Goal: Use online tool/utility: Utilize a website feature to perform a specific function

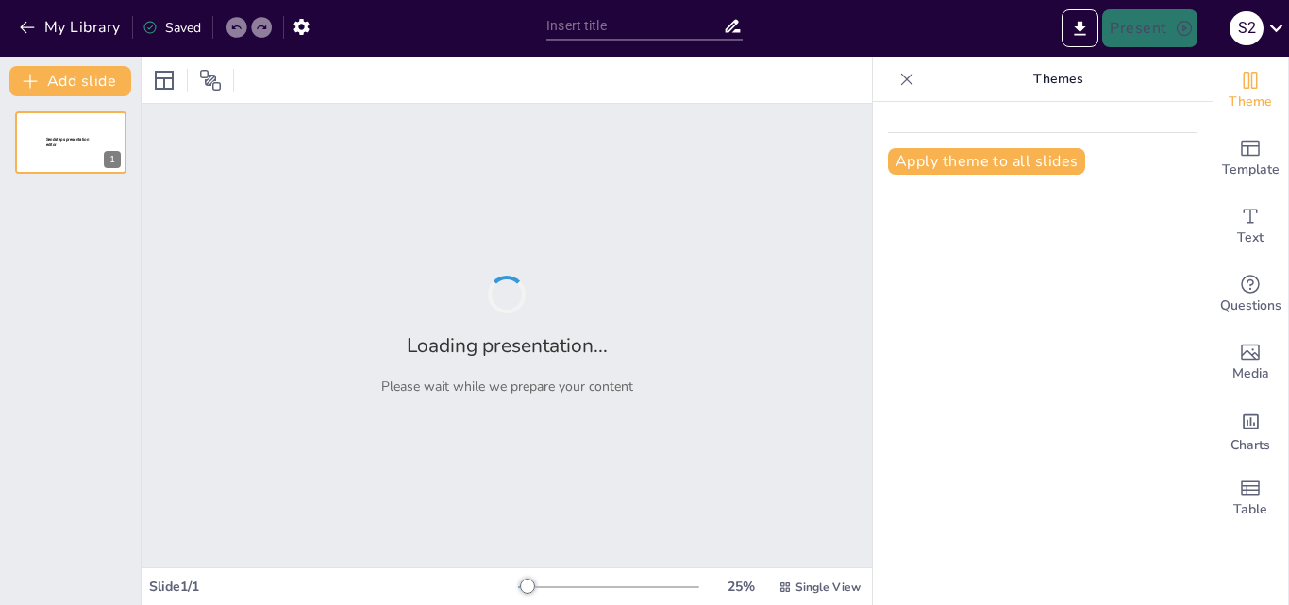
type input "Understanding DC Circuit Fundamentals: Transformations and Analysis Techniques"
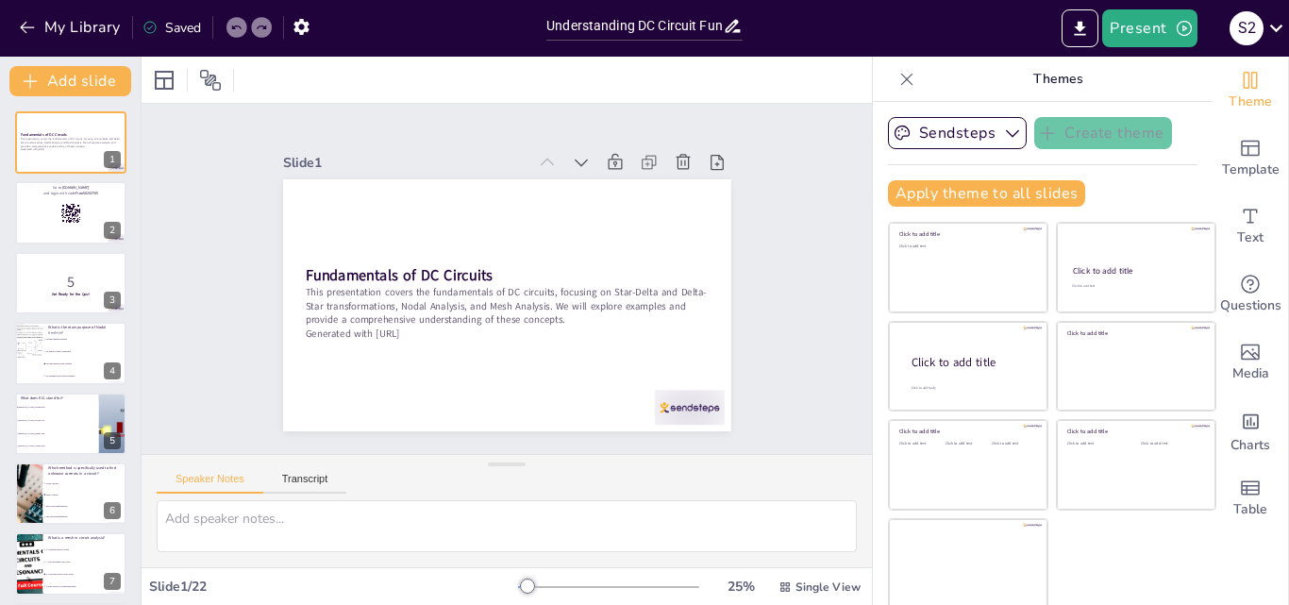
checkbox input "true"
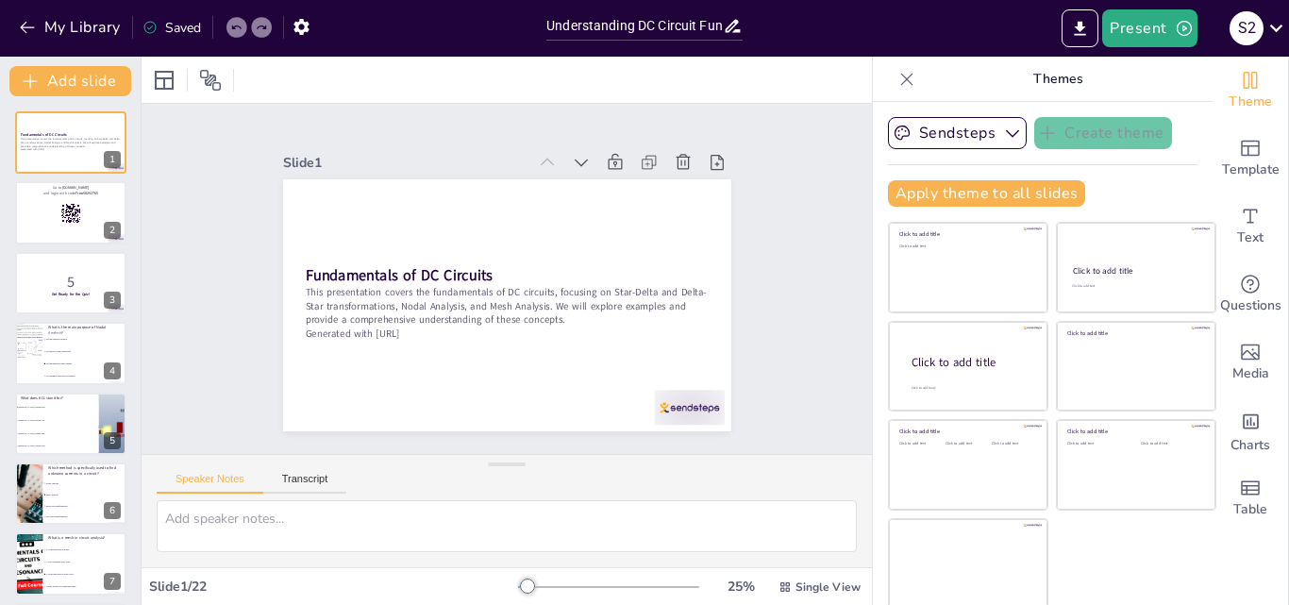
checkbox input "true"
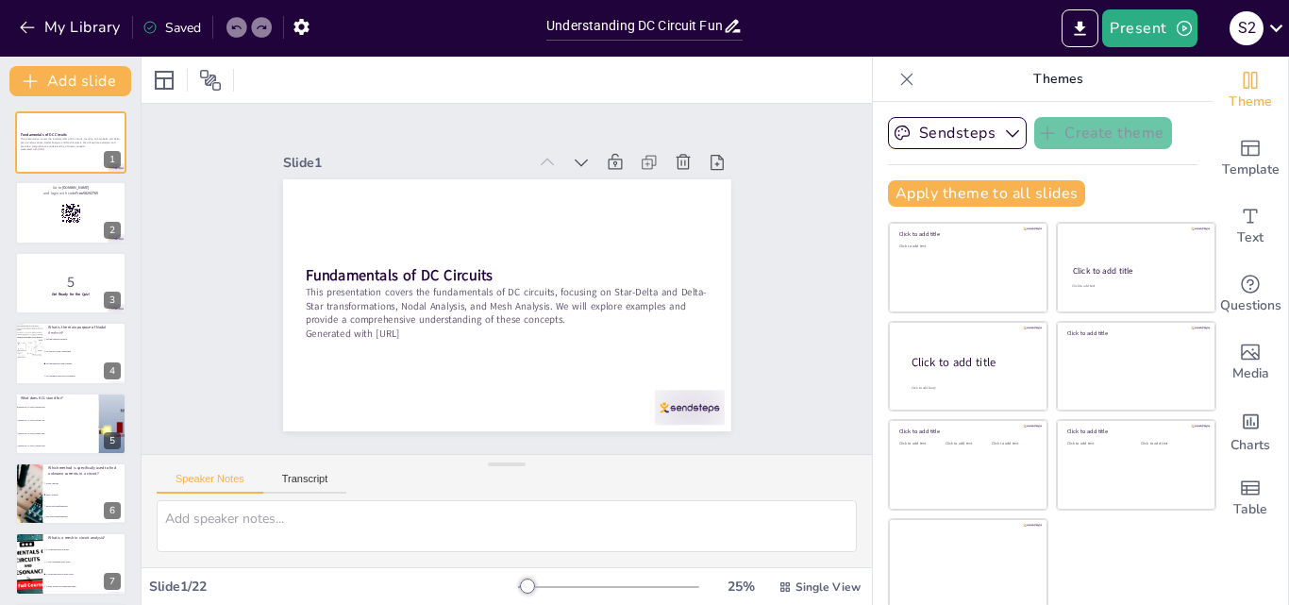
checkbox input "true"
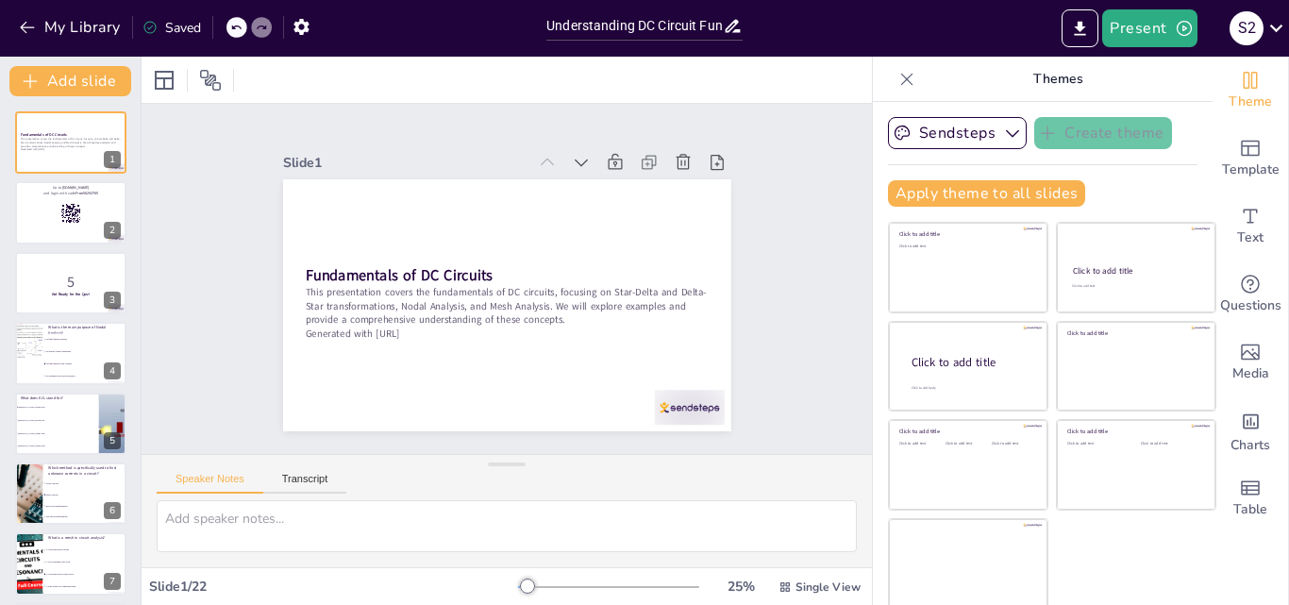
checkbox input "true"
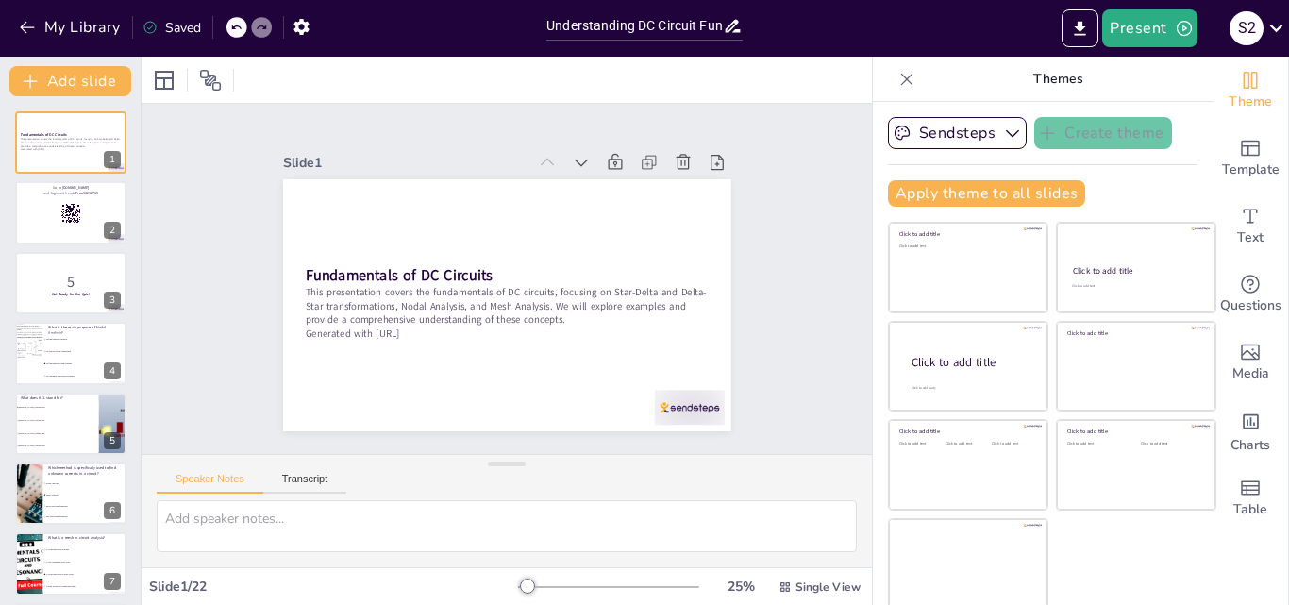
checkbox input "true"
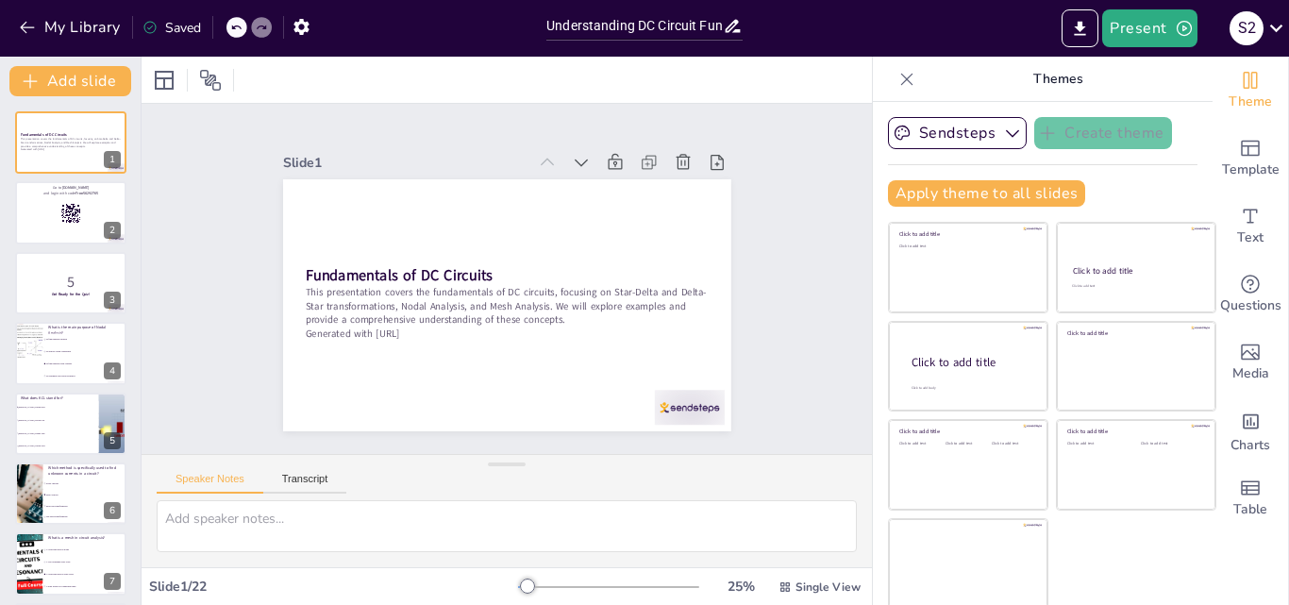
checkbox input "true"
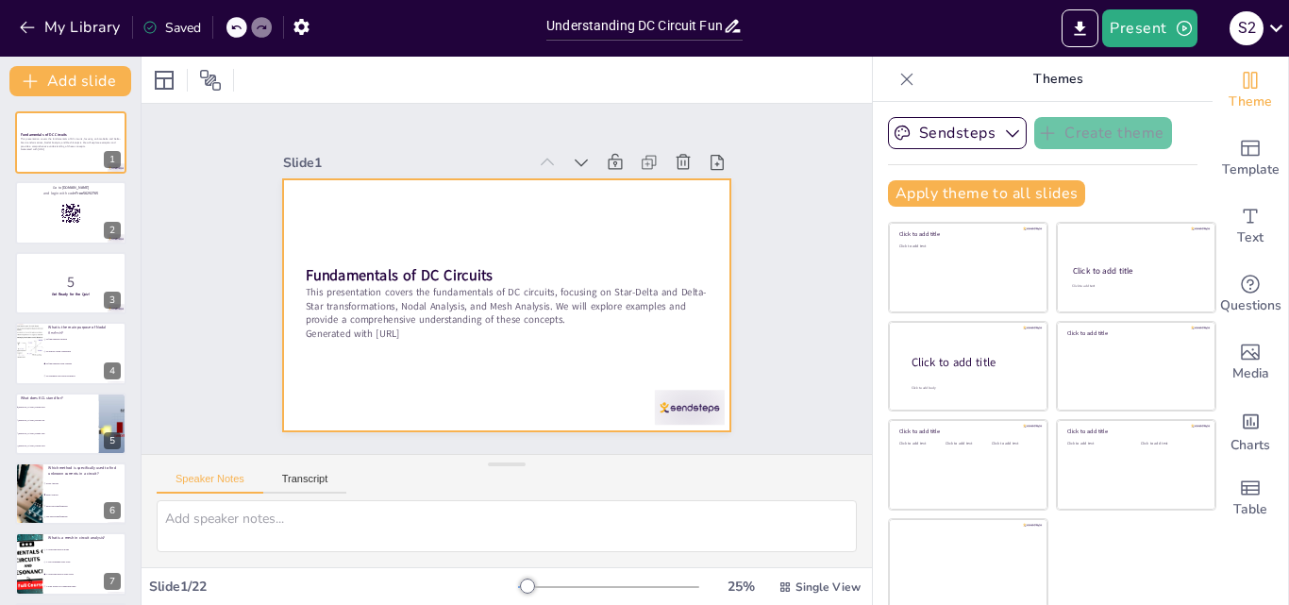
checkbox input "true"
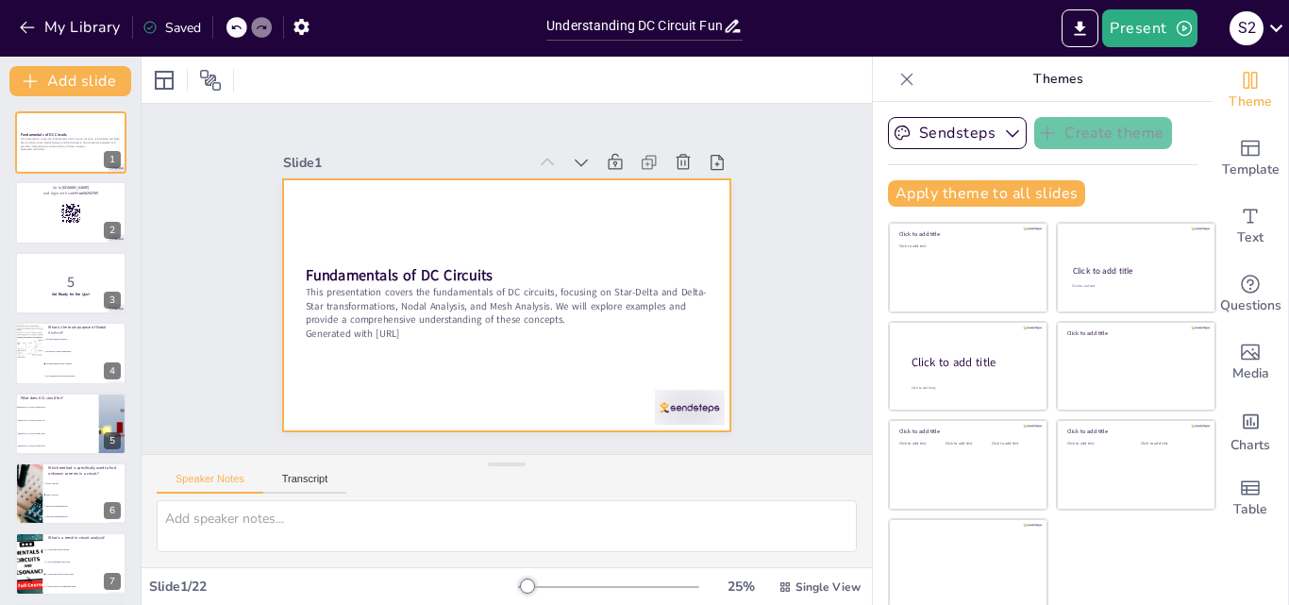
checkbox input "true"
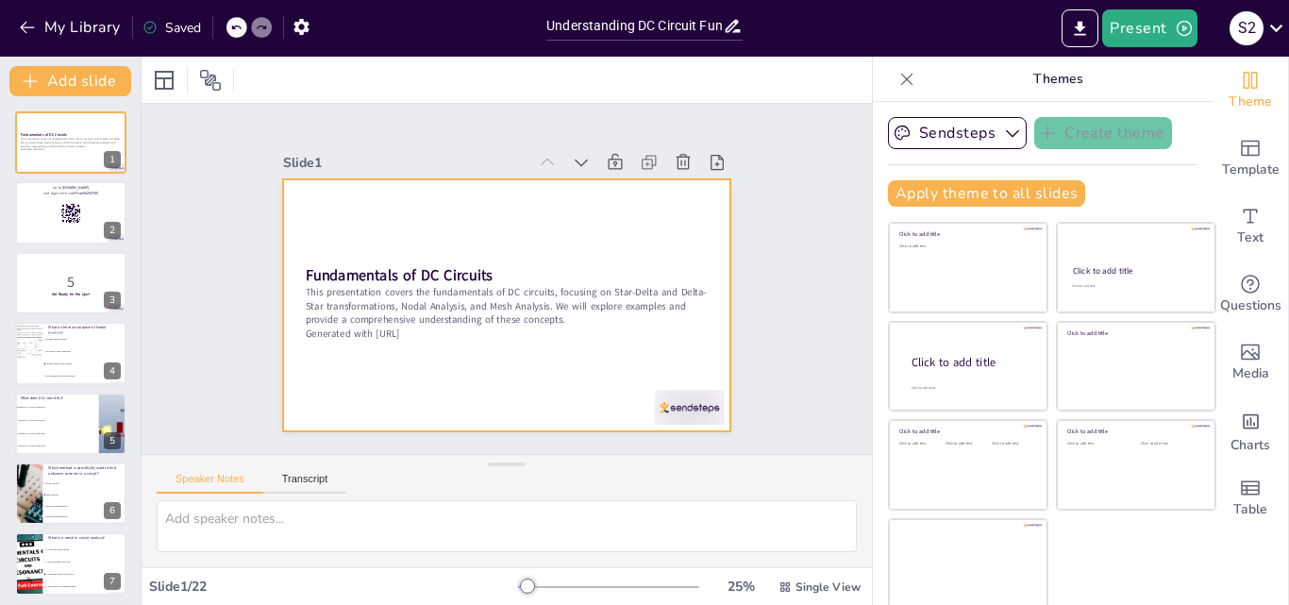
checkbox input "true"
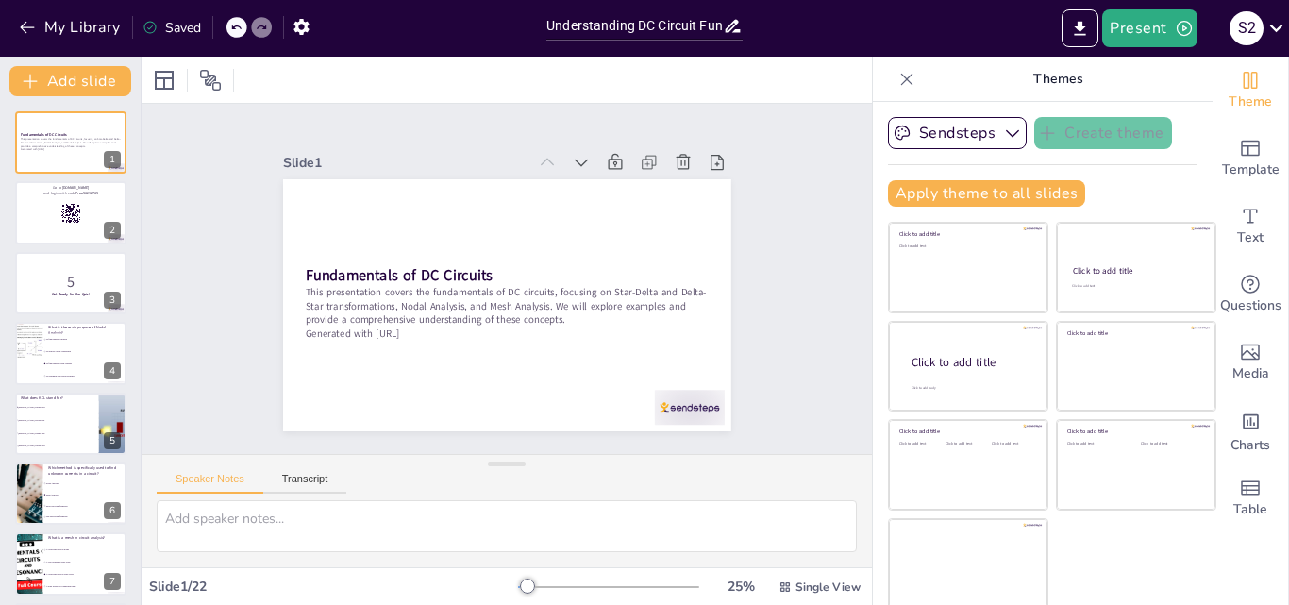
checkbox input "true"
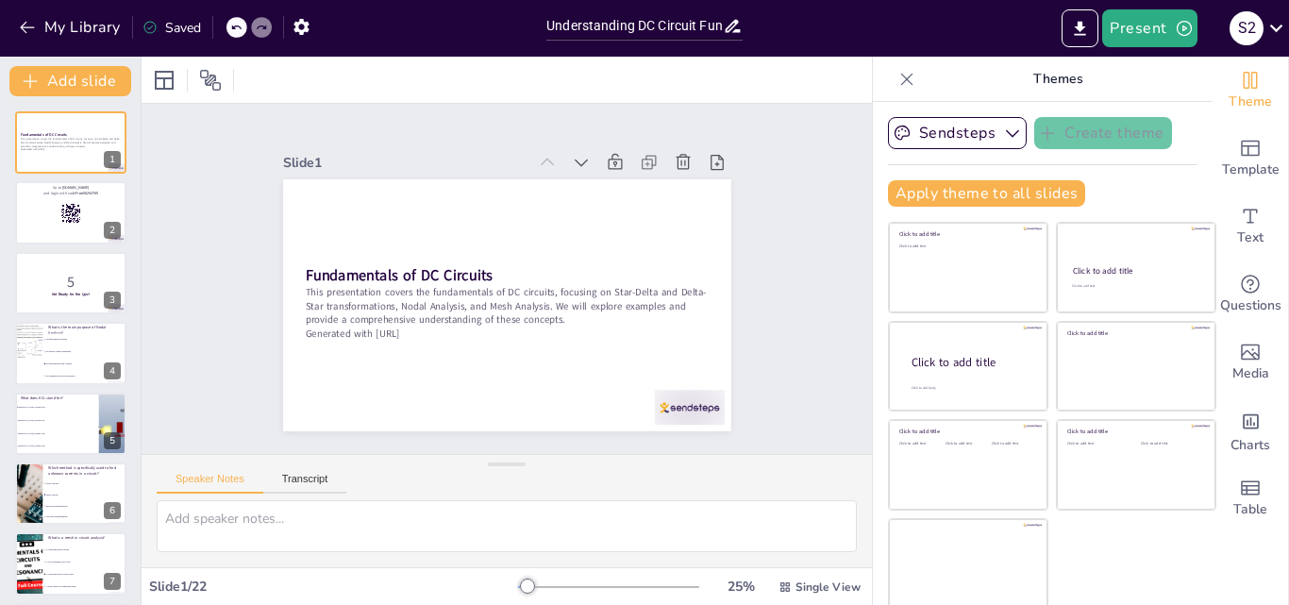
checkbox input "true"
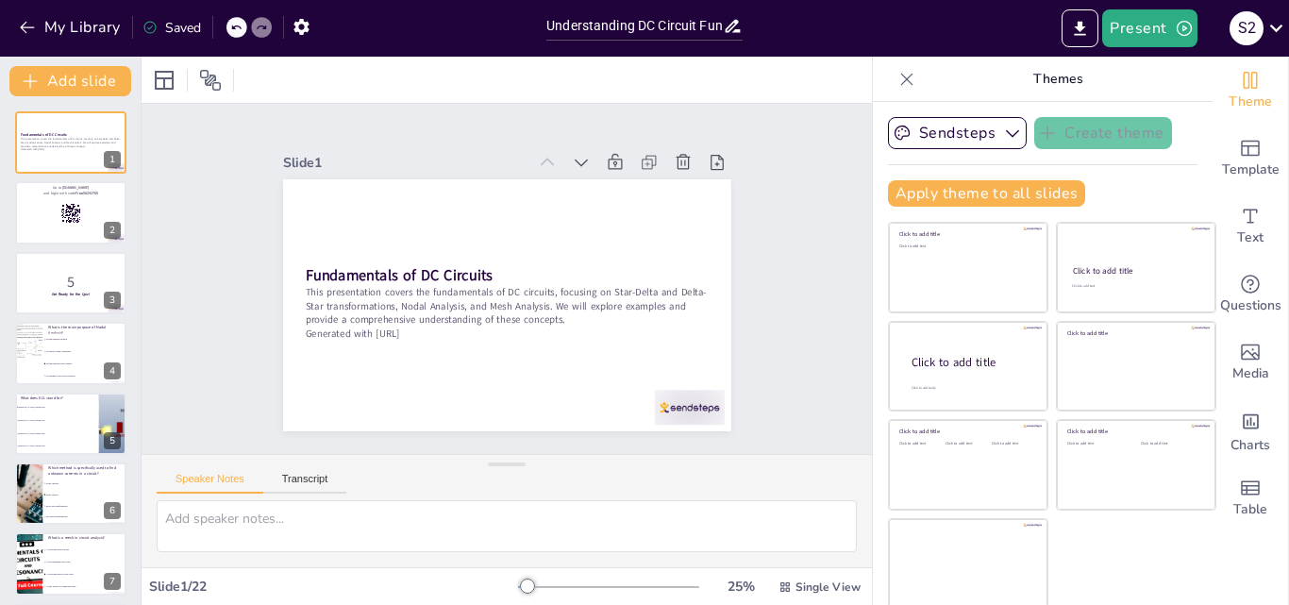
checkbox input "true"
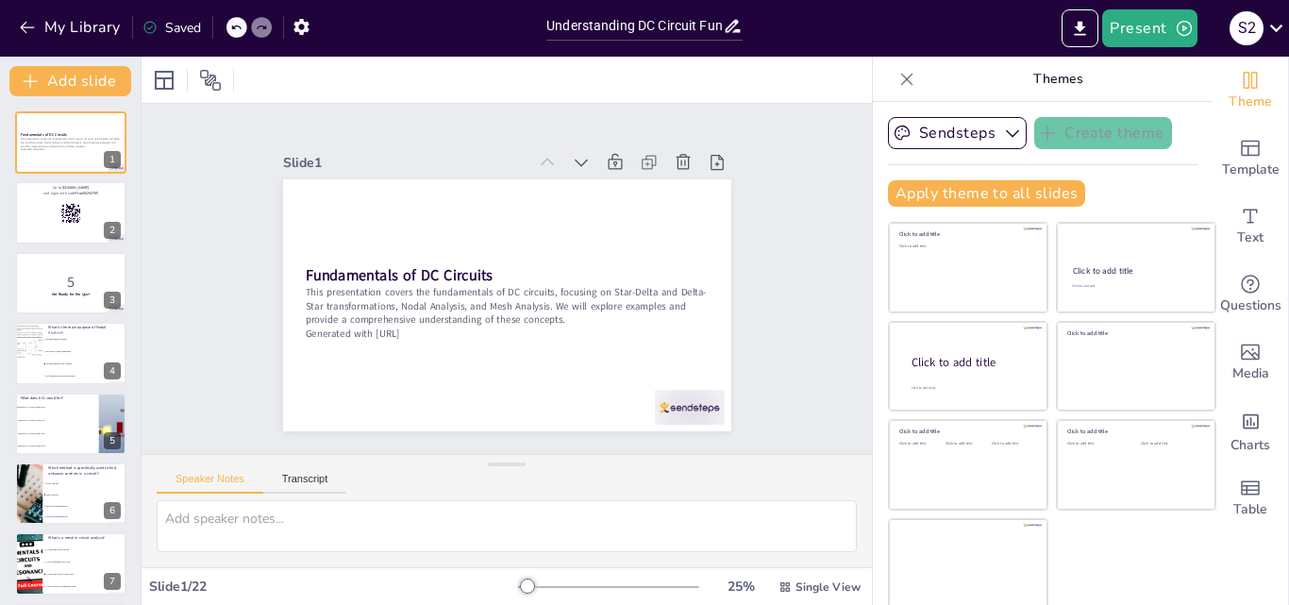
checkbox input "true"
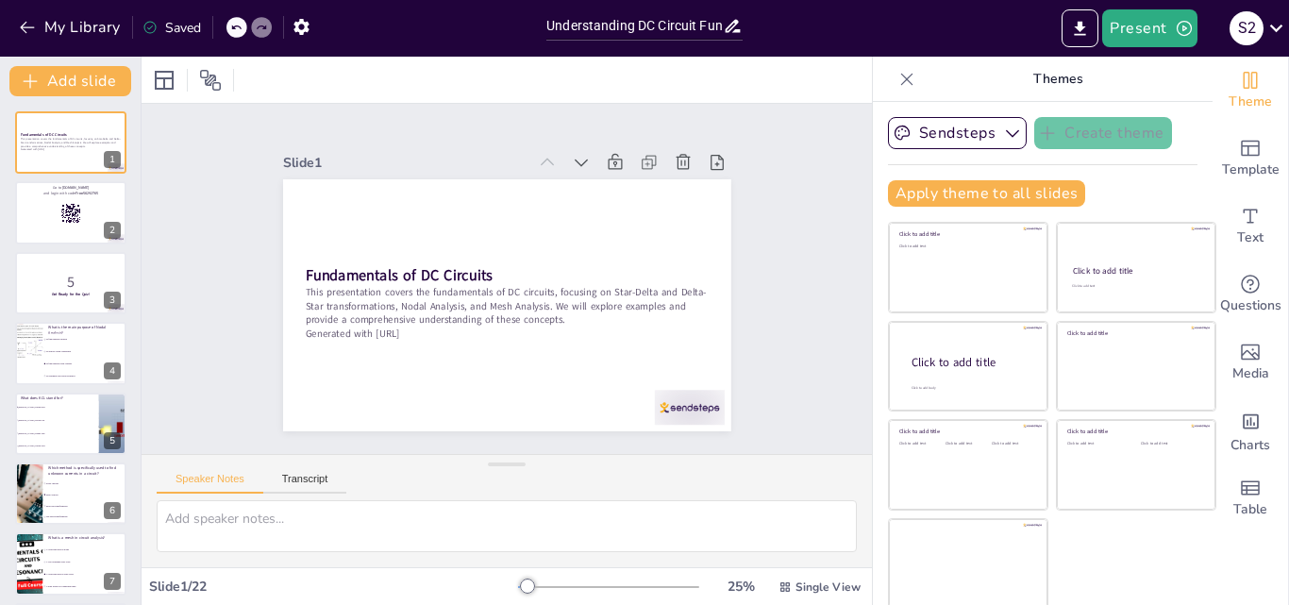
checkbox input "true"
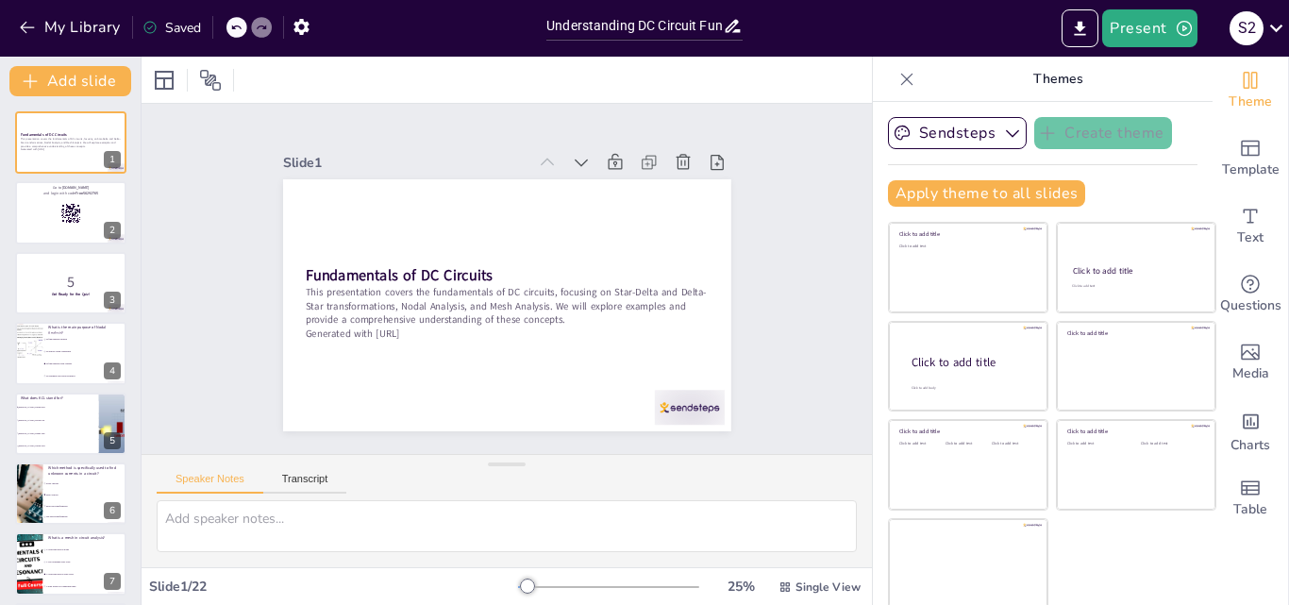
checkbox input "true"
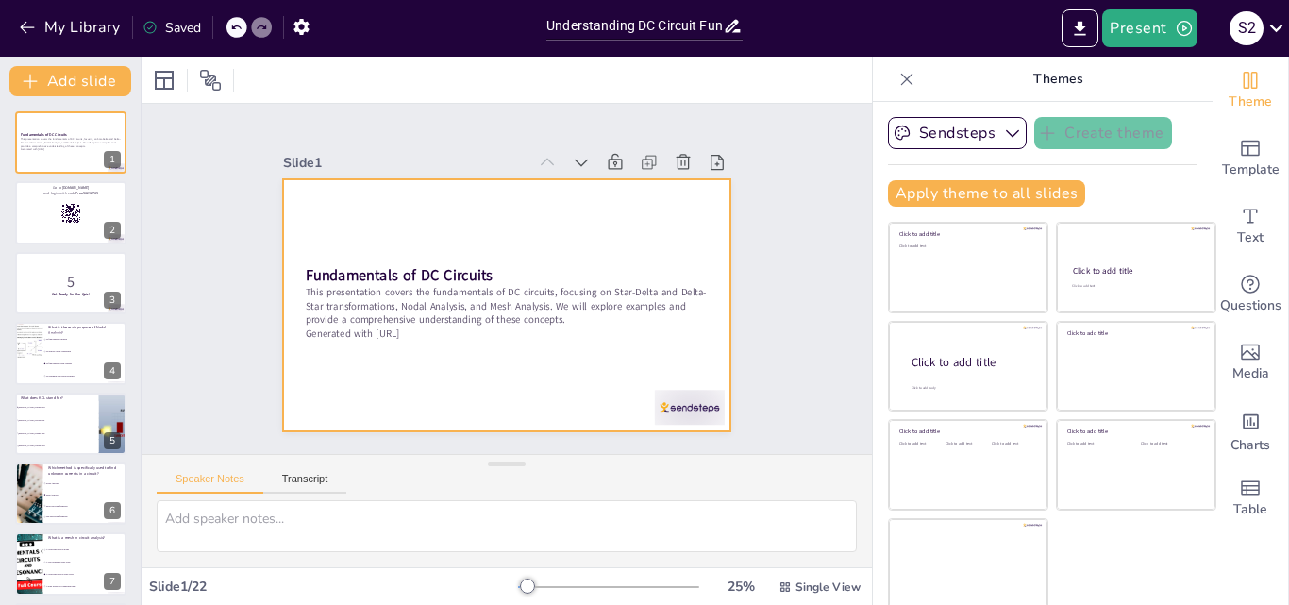
checkbox input "true"
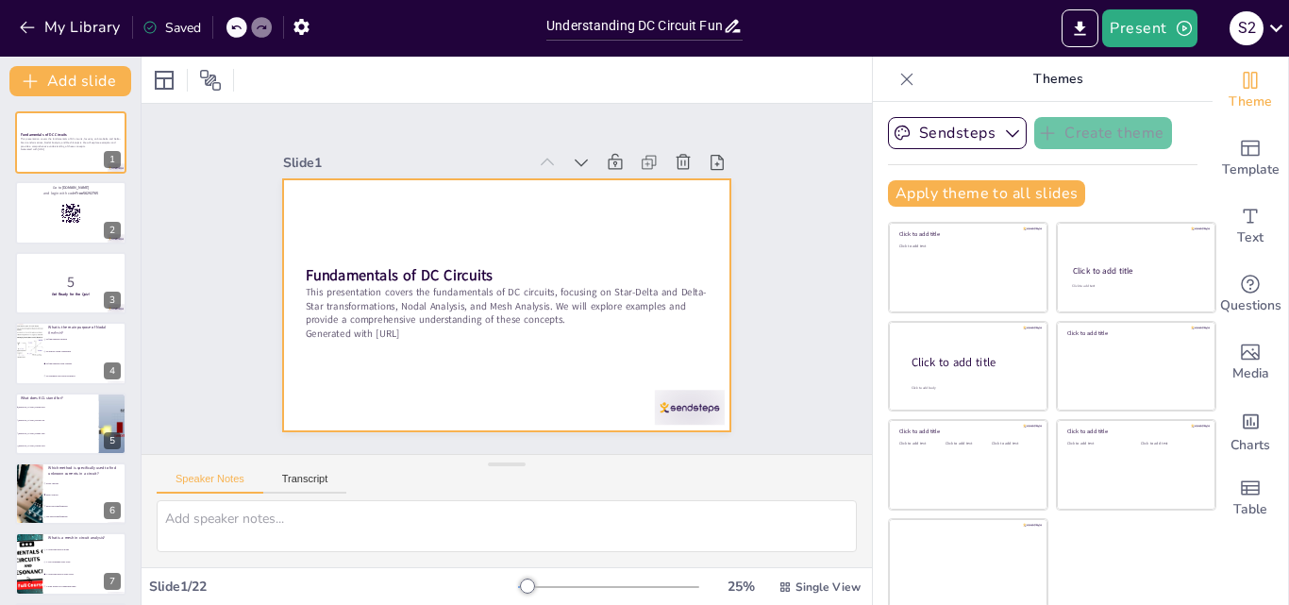
checkbox input "true"
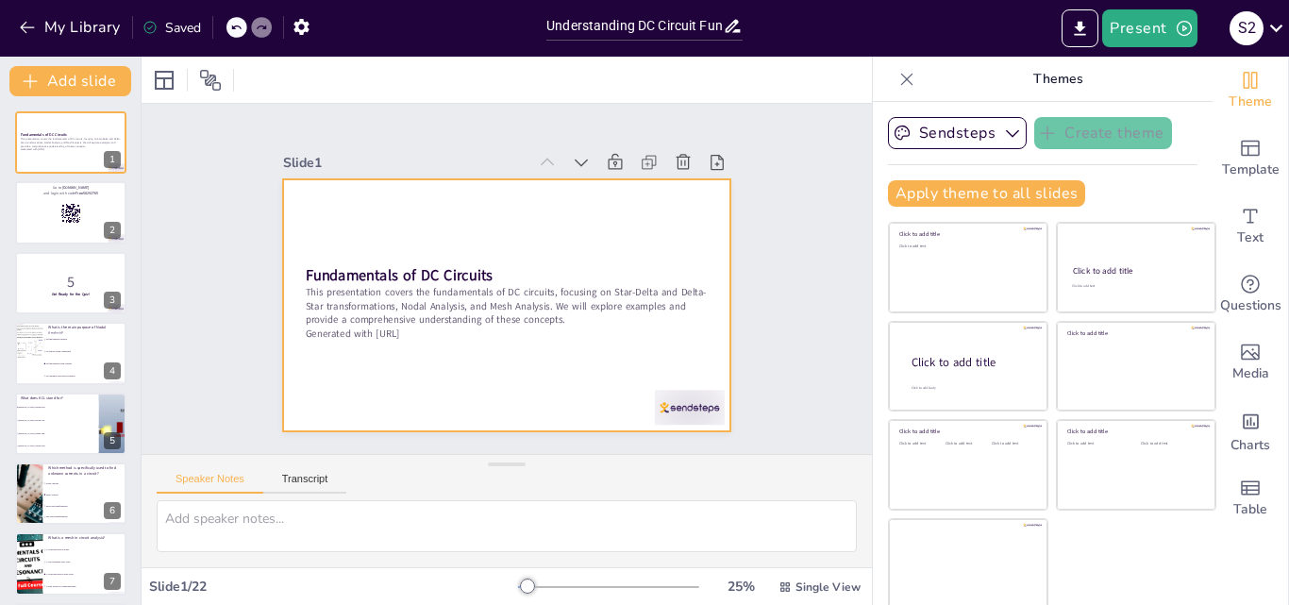
checkbox input "true"
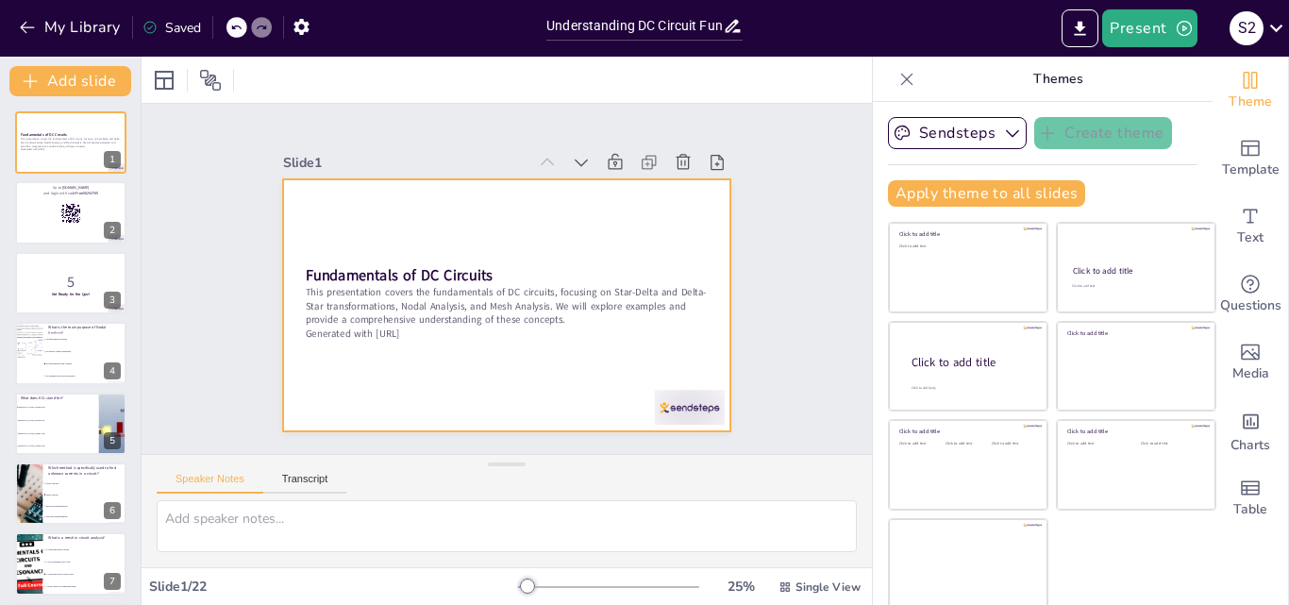
checkbox input "true"
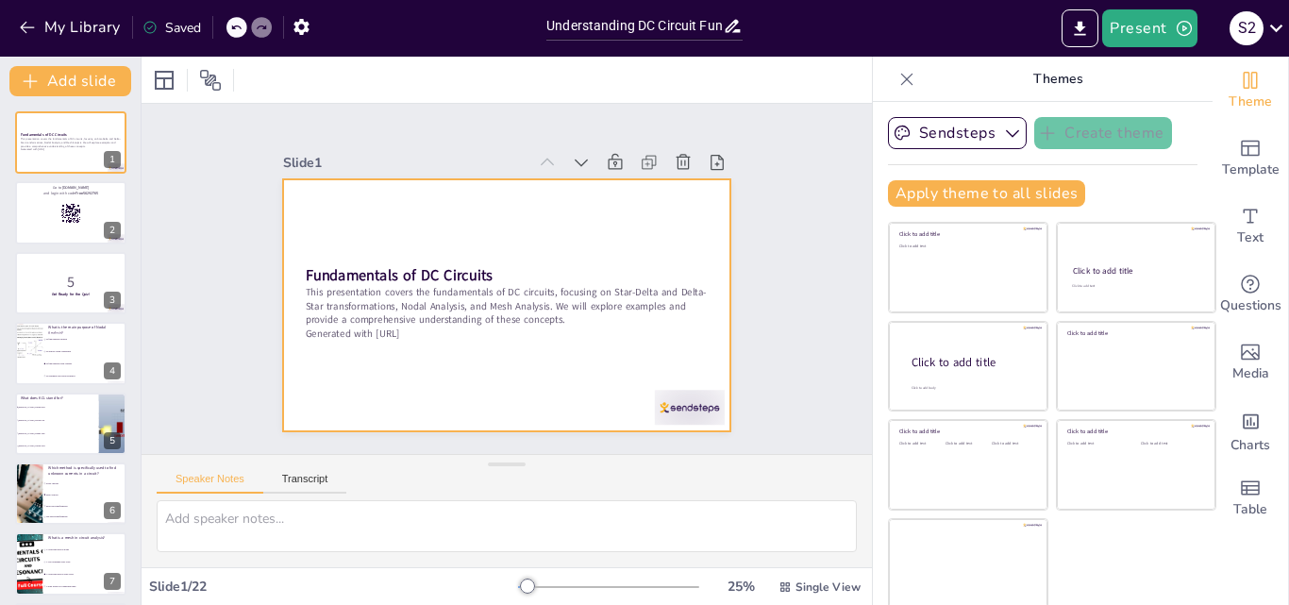
checkbox input "true"
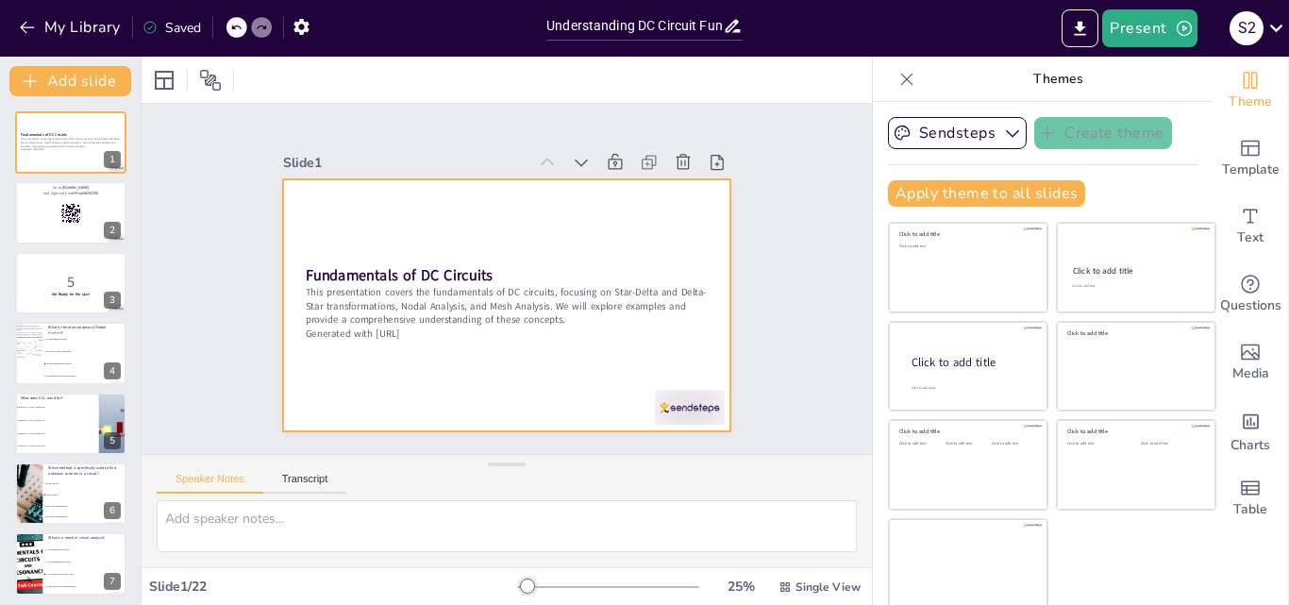
checkbox input "true"
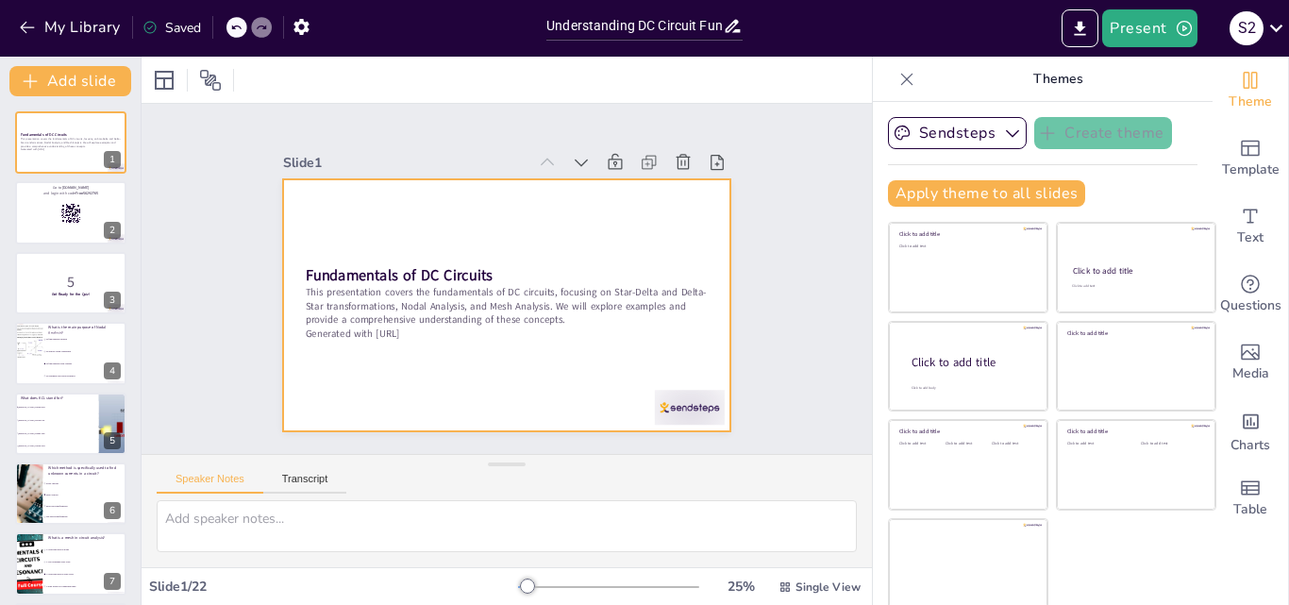
checkbox input "true"
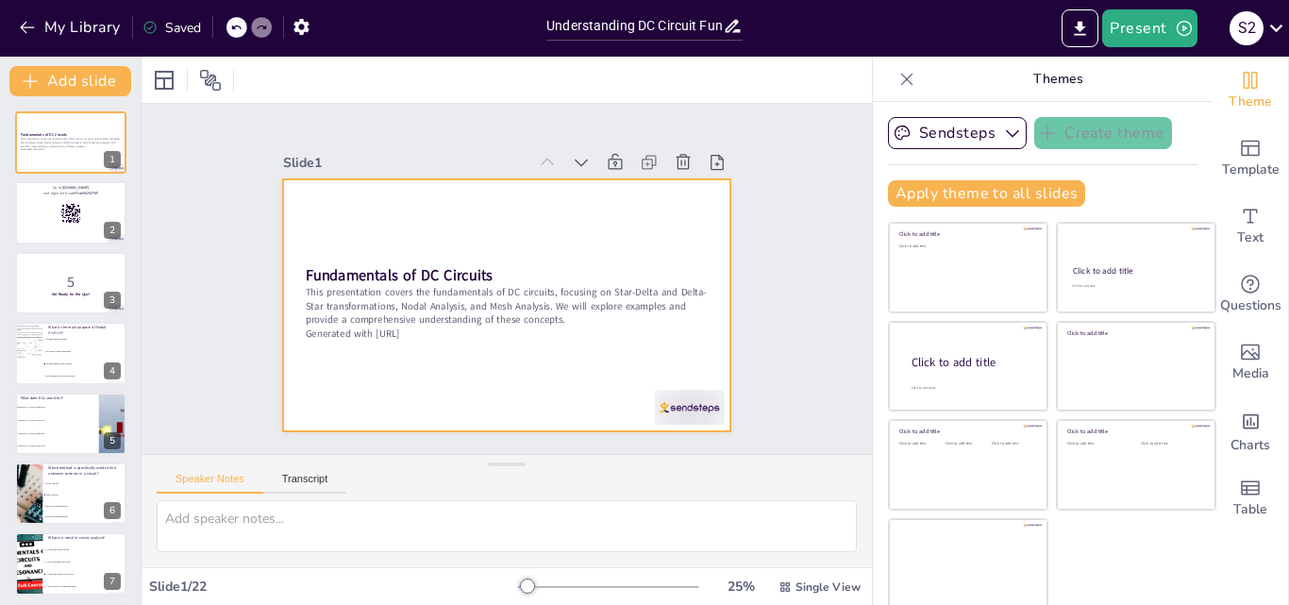
checkbox input "true"
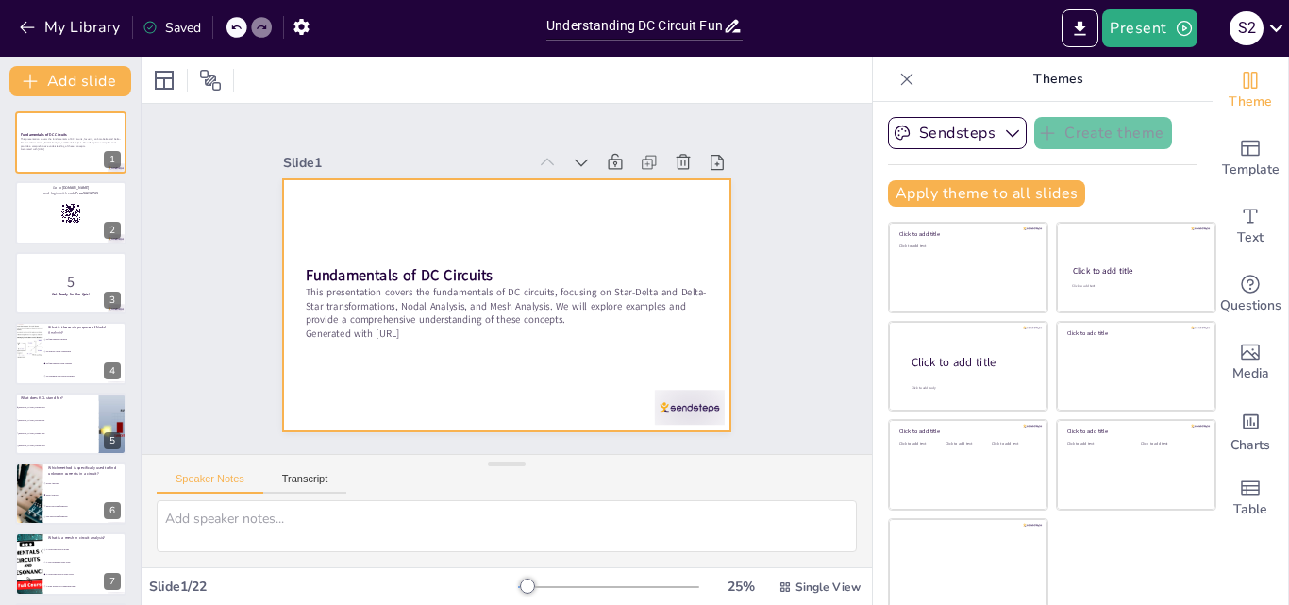
checkbox input "true"
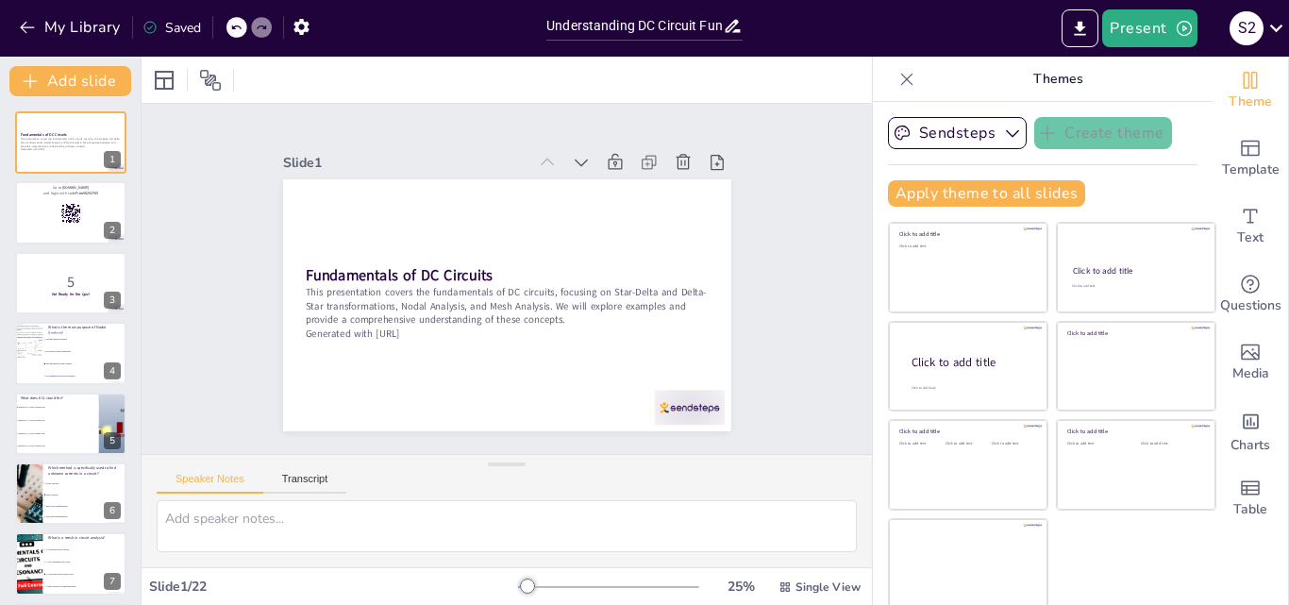
checkbox input "true"
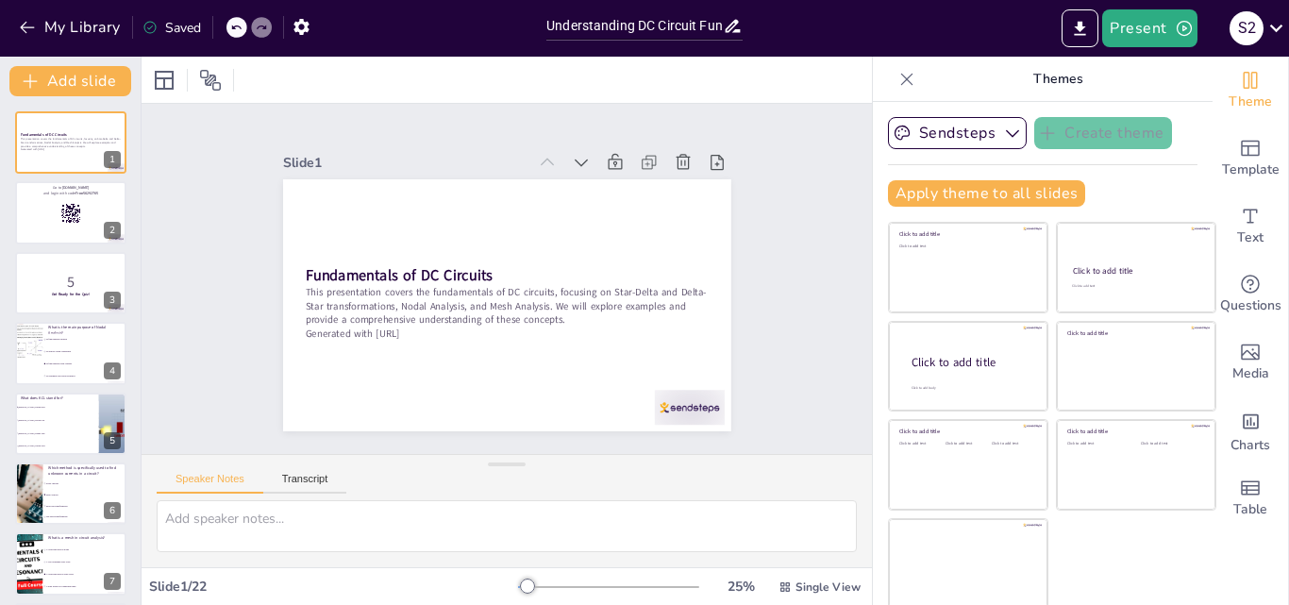
checkbox input "true"
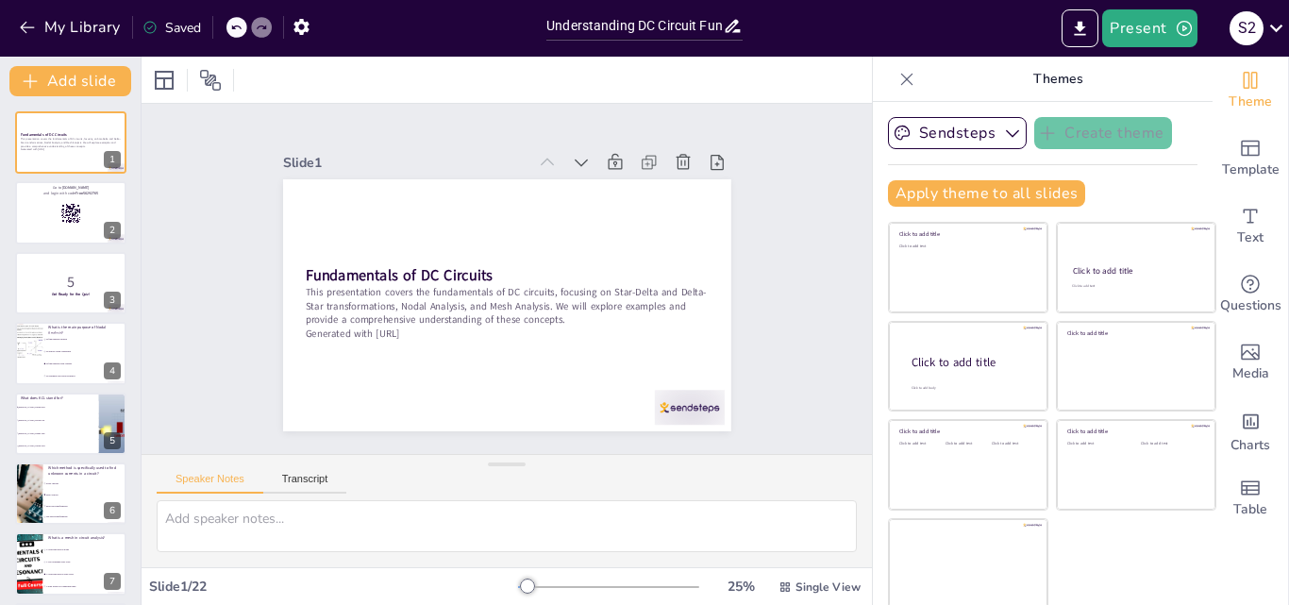
checkbox input "true"
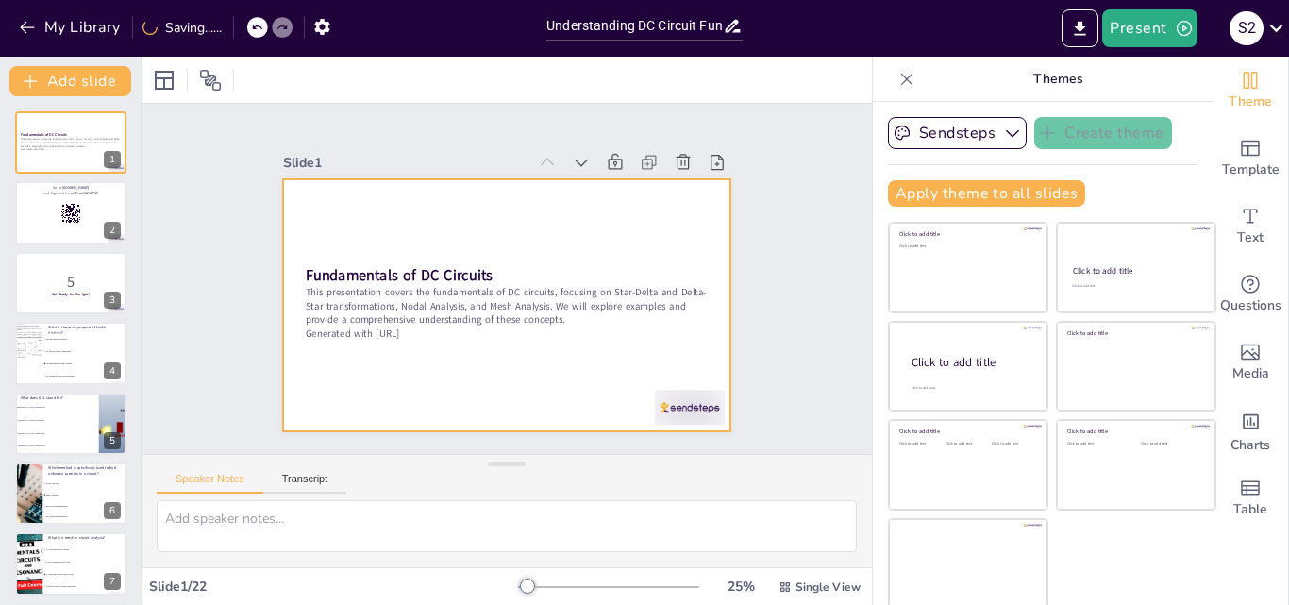
checkbox input "true"
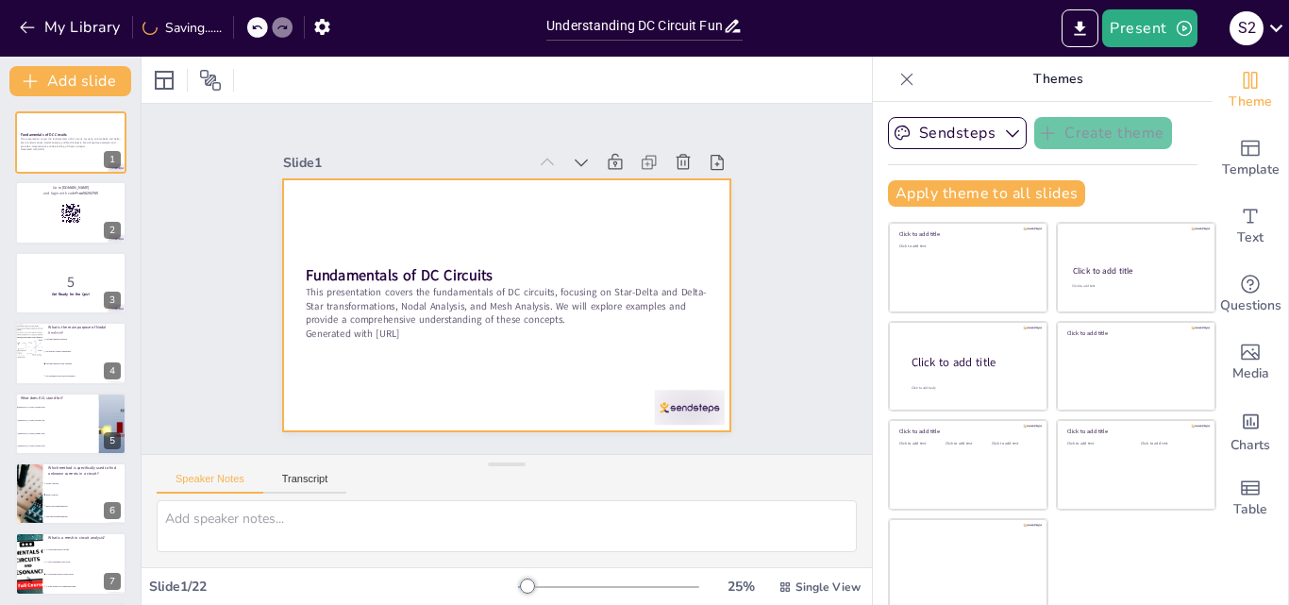
checkbox input "true"
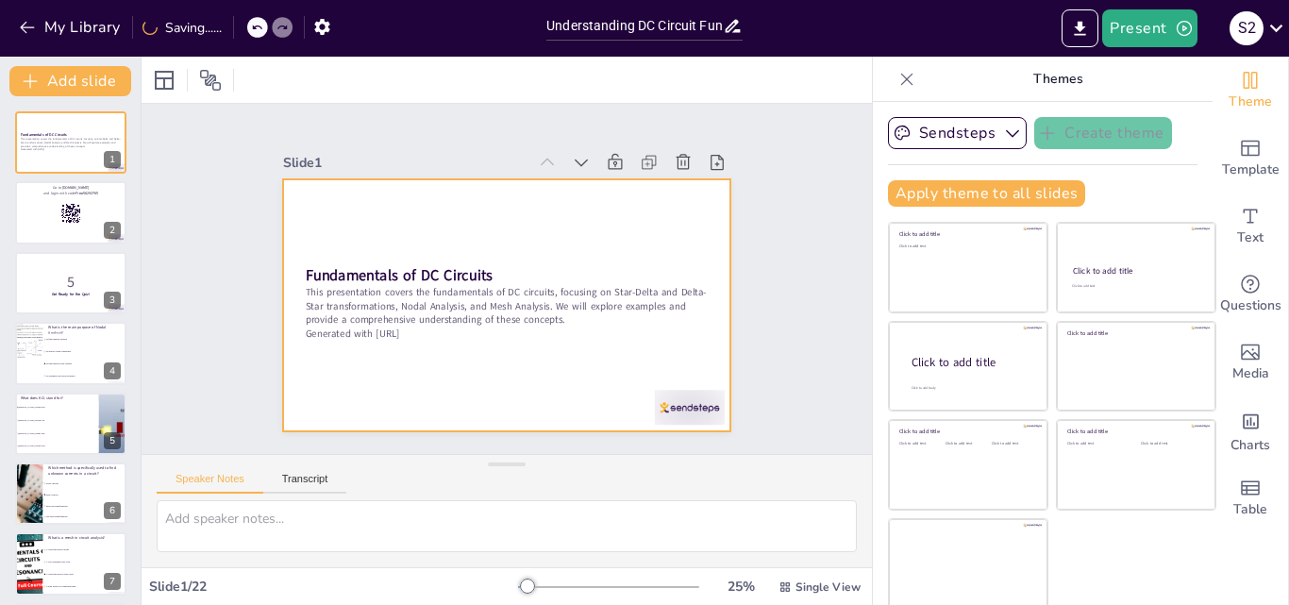
checkbox input "true"
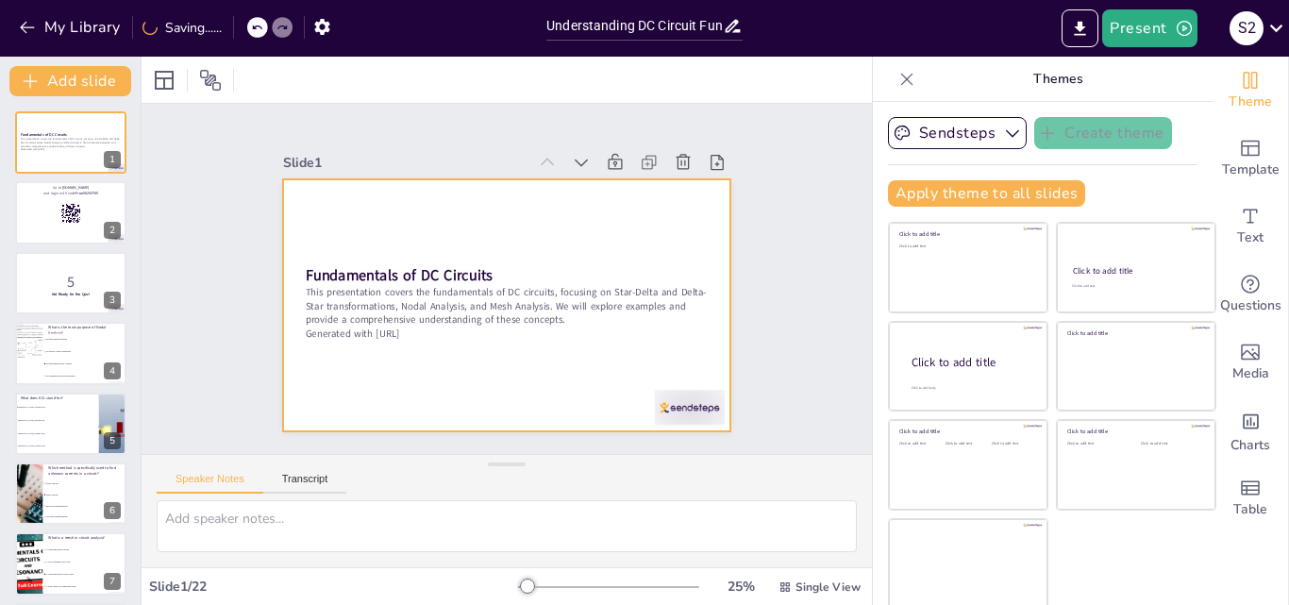
checkbox input "true"
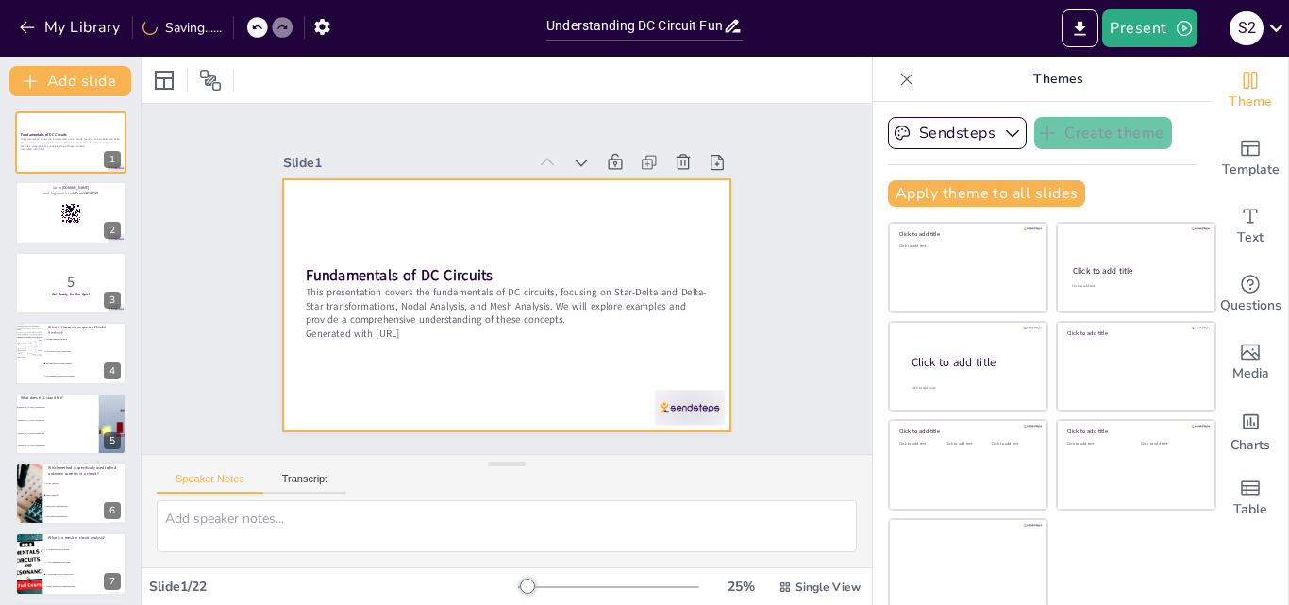
checkbox input "true"
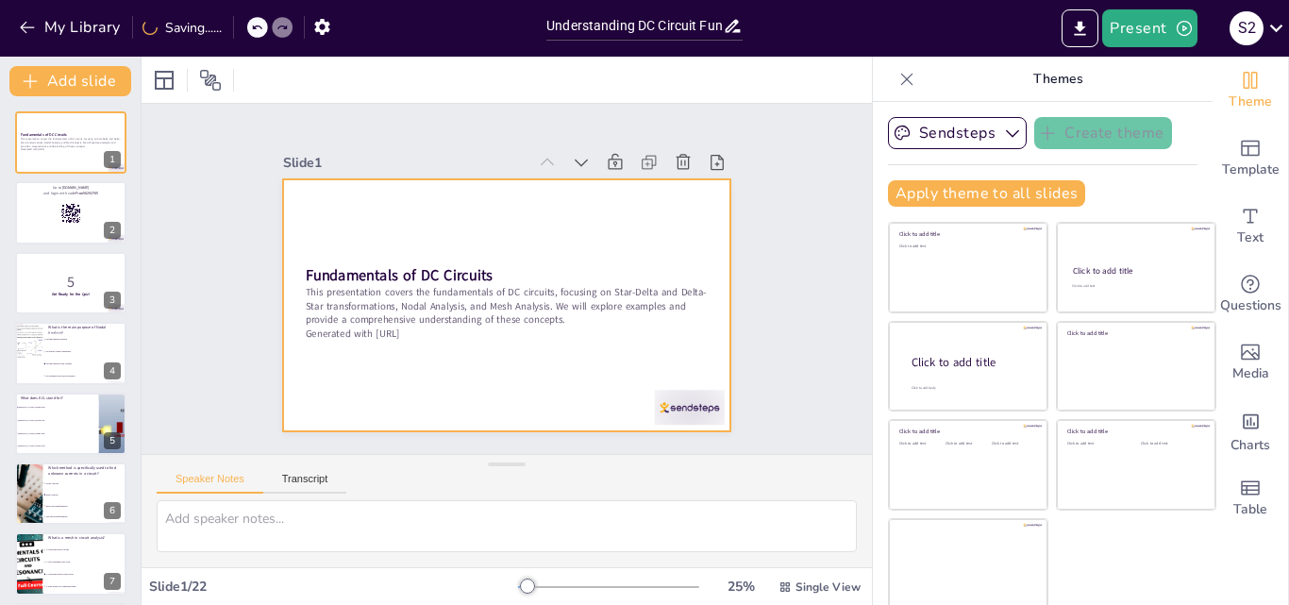
checkbox input "true"
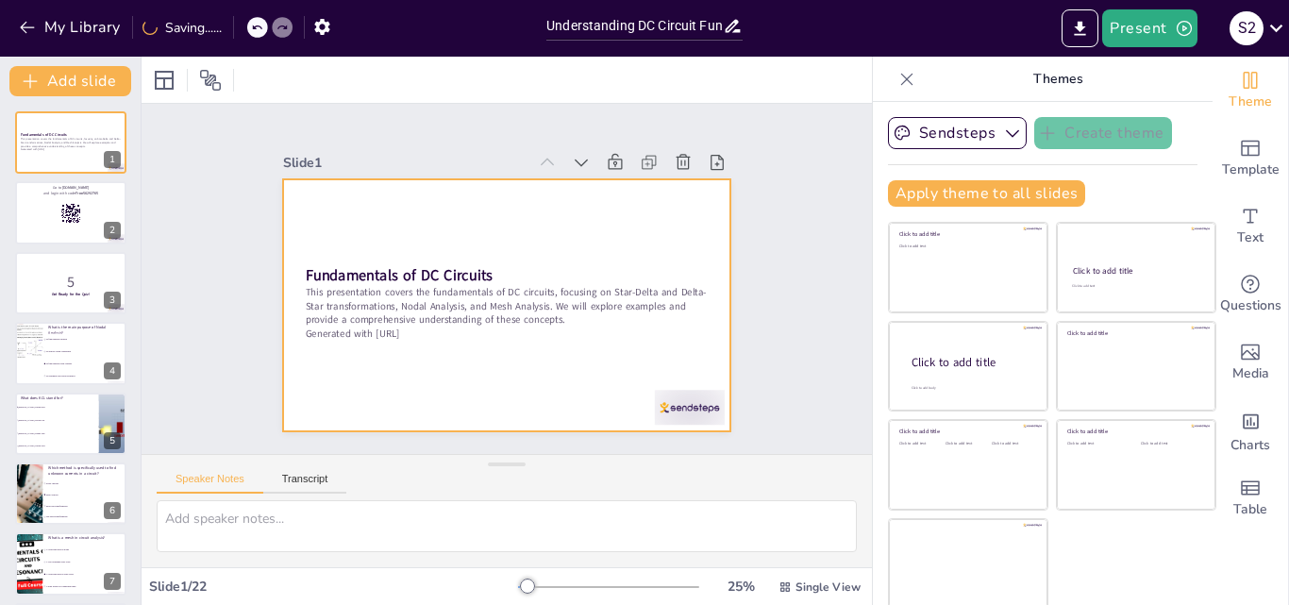
checkbox input "true"
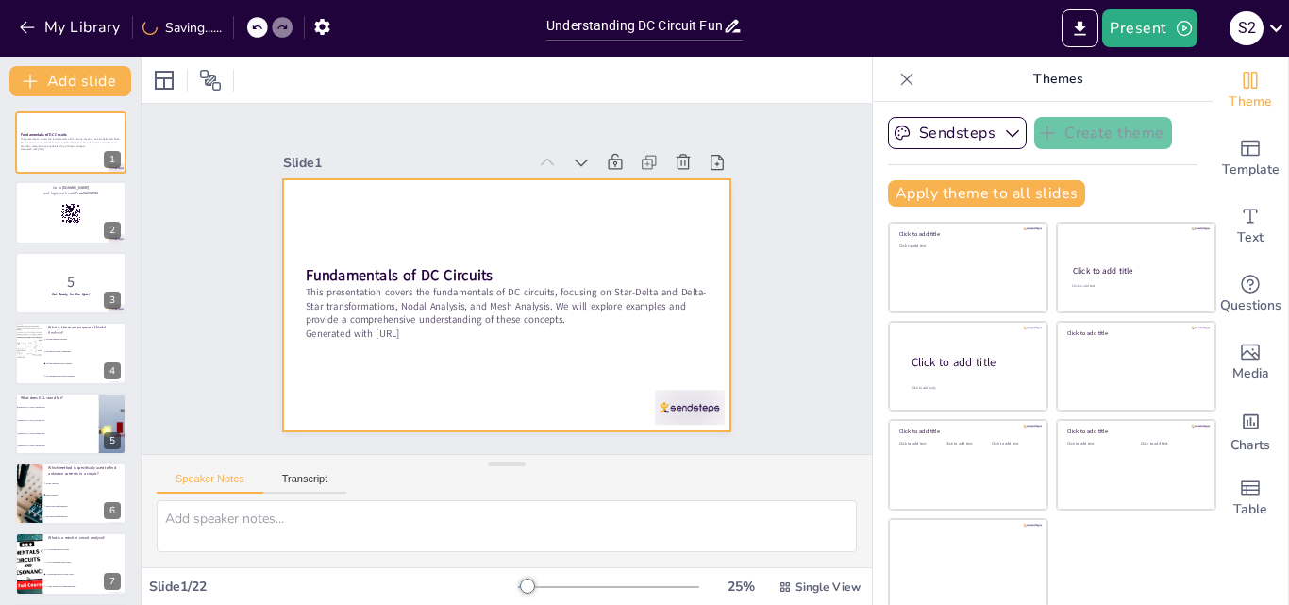
checkbox input "true"
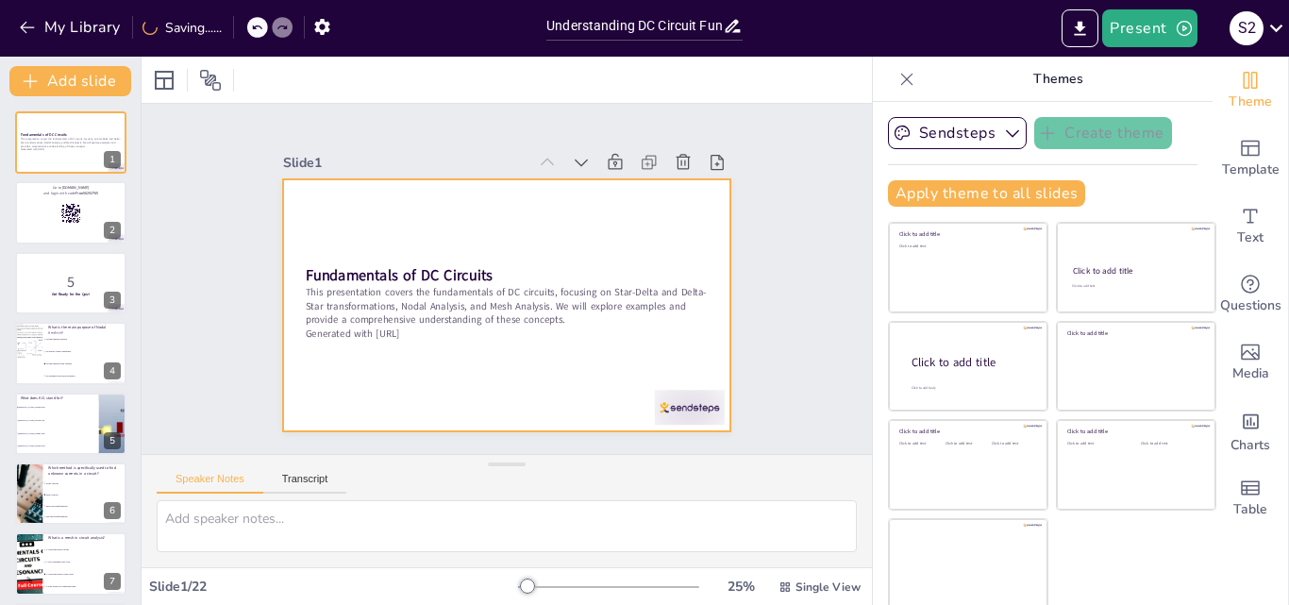
checkbox input "true"
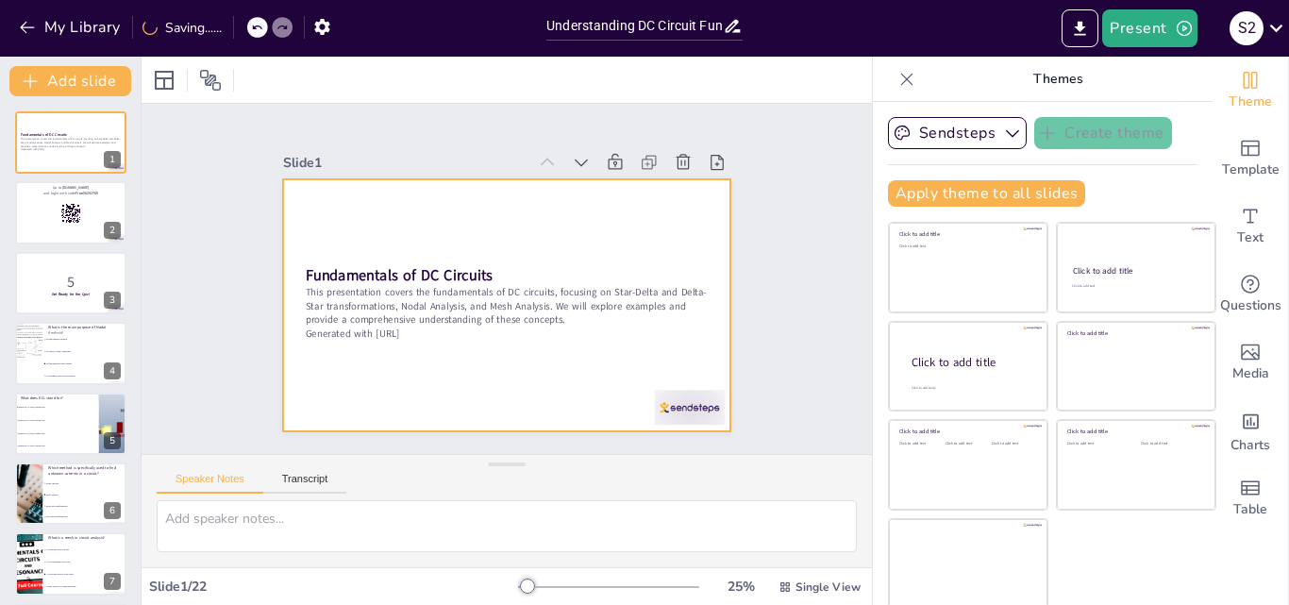
checkbox input "true"
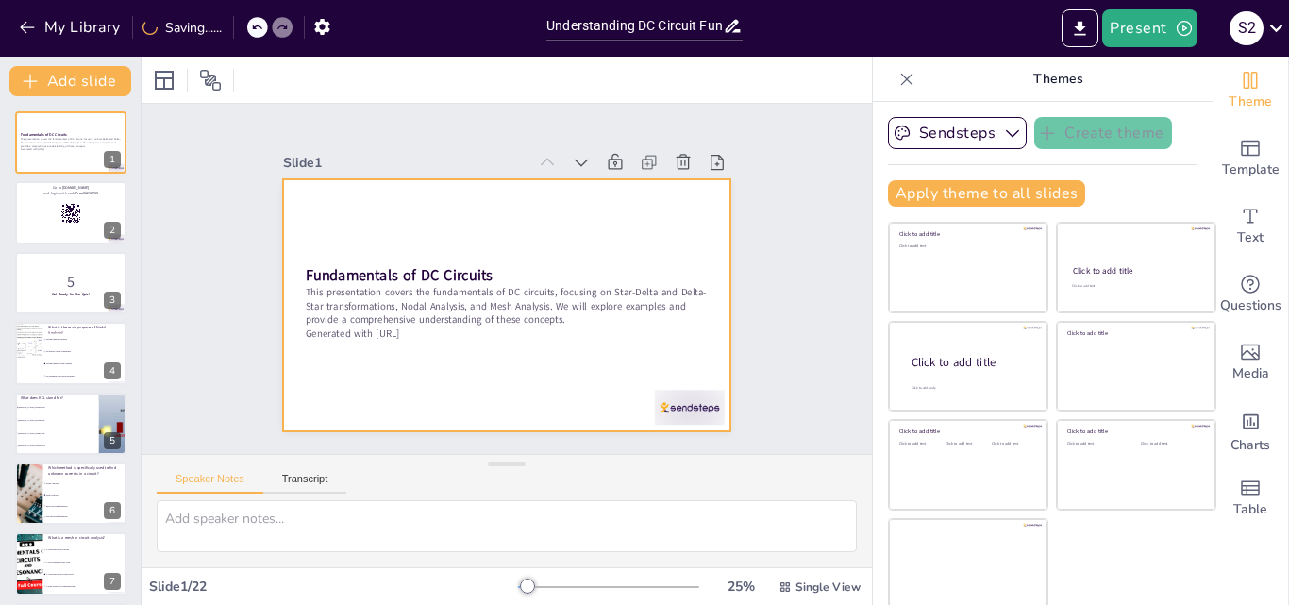
checkbox input "true"
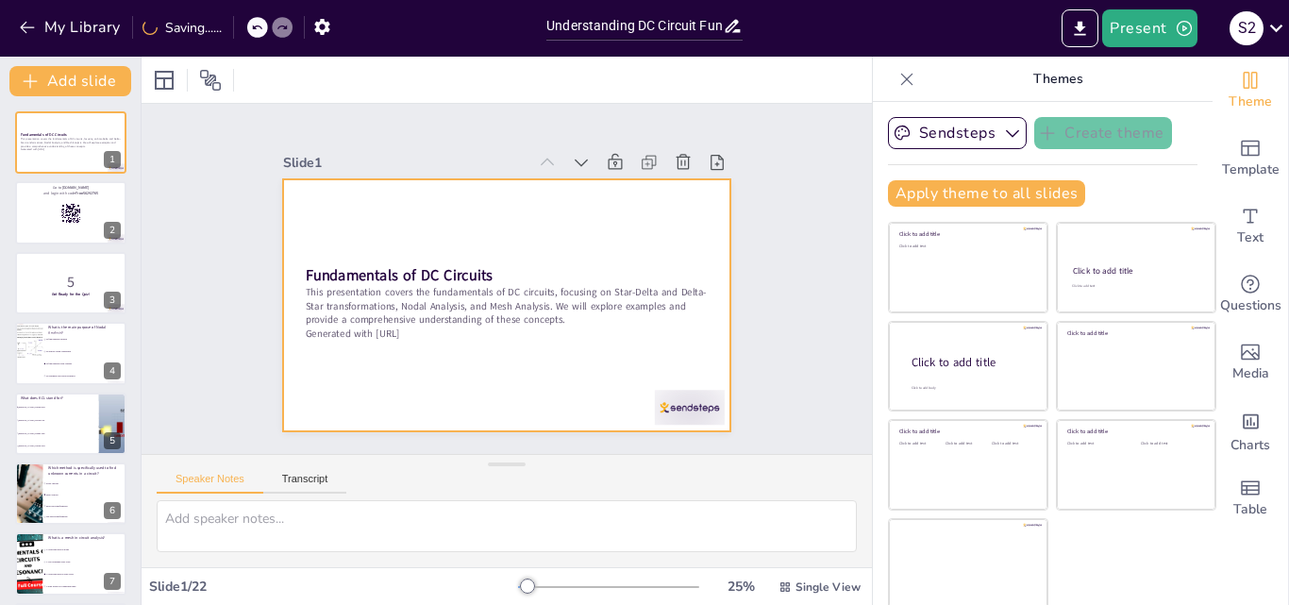
checkbox input "true"
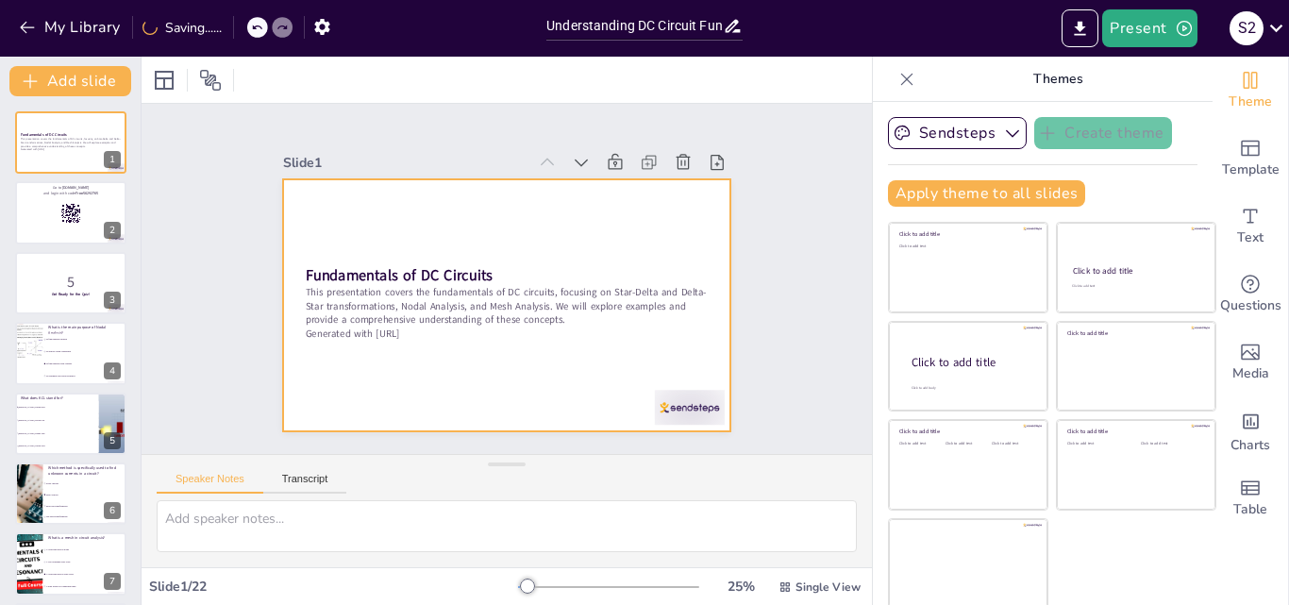
checkbox input "true"
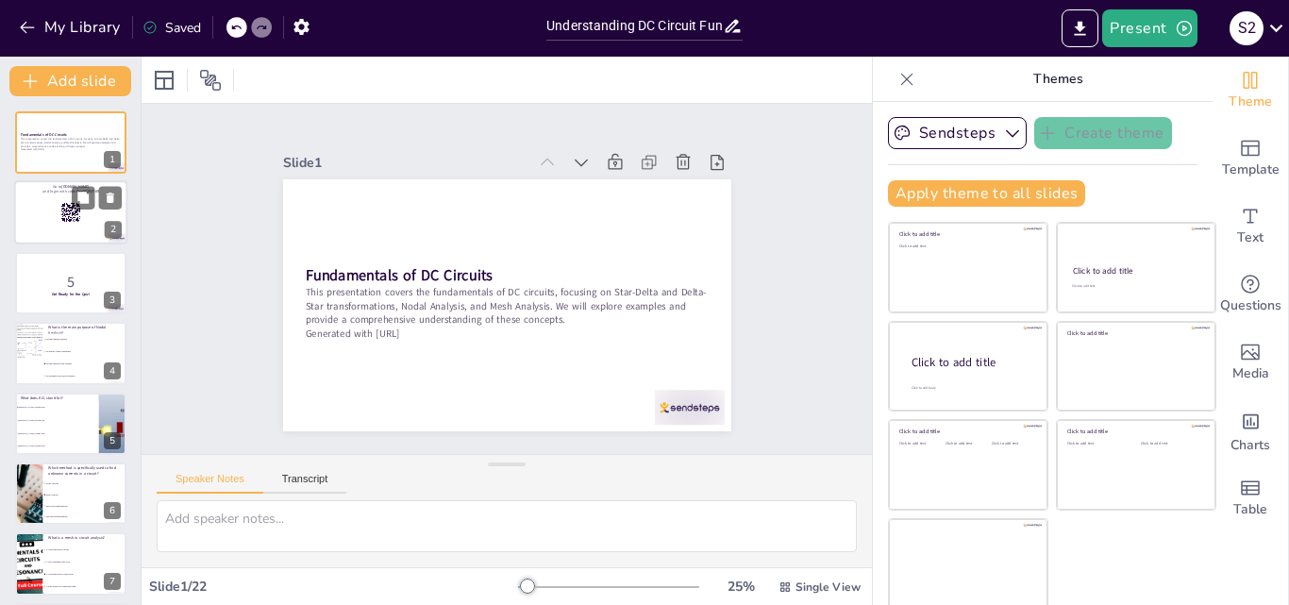
click at [58, 221] on div at bounding box center [70, 213] width 113 height 64
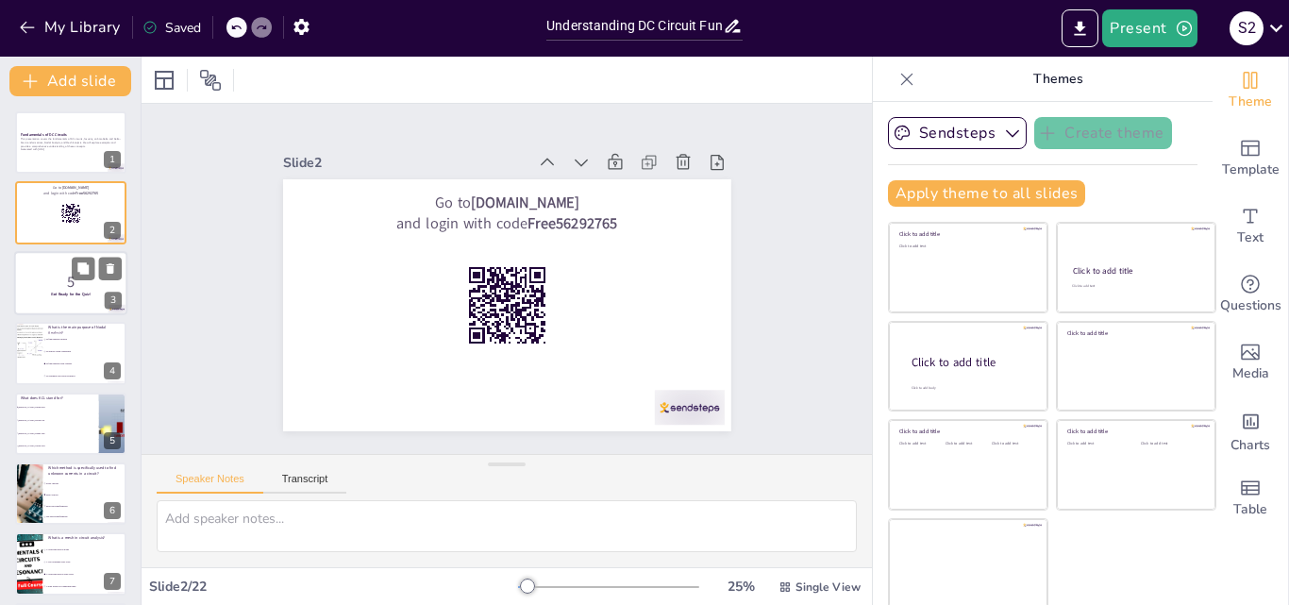
click at [57, 288] on p "5" at bounding box center [71, 282] width 102 height 21
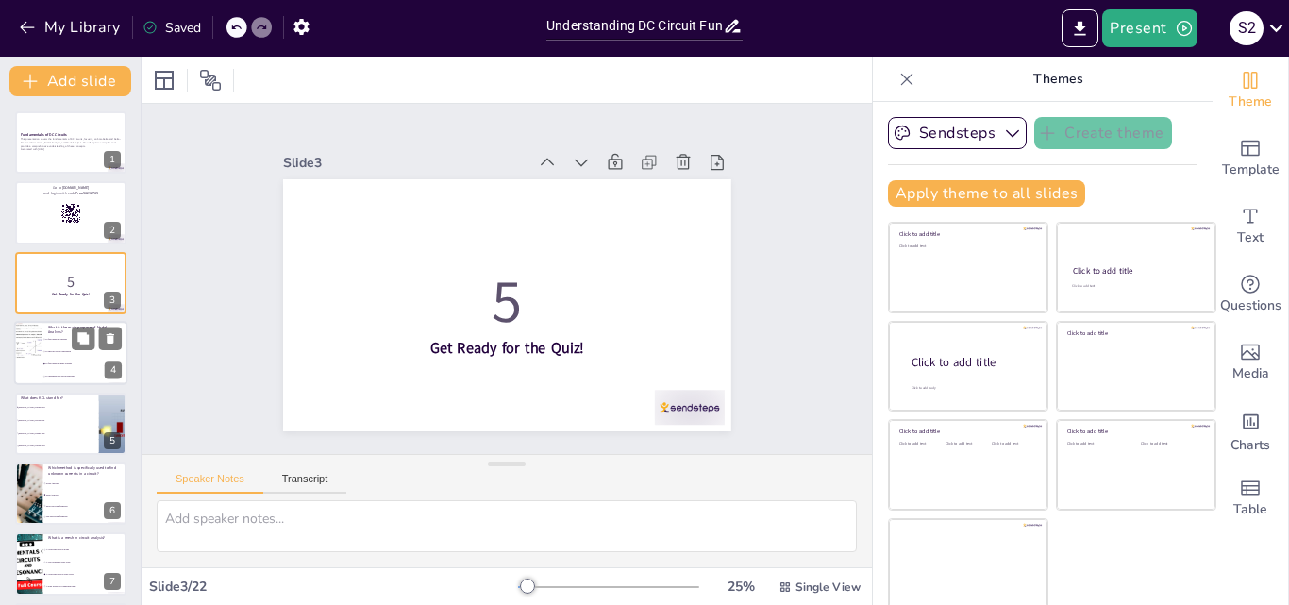
click at [71, 349] on li "To analyze circuit components" at bounding box center [84, 352] width 85 height 12
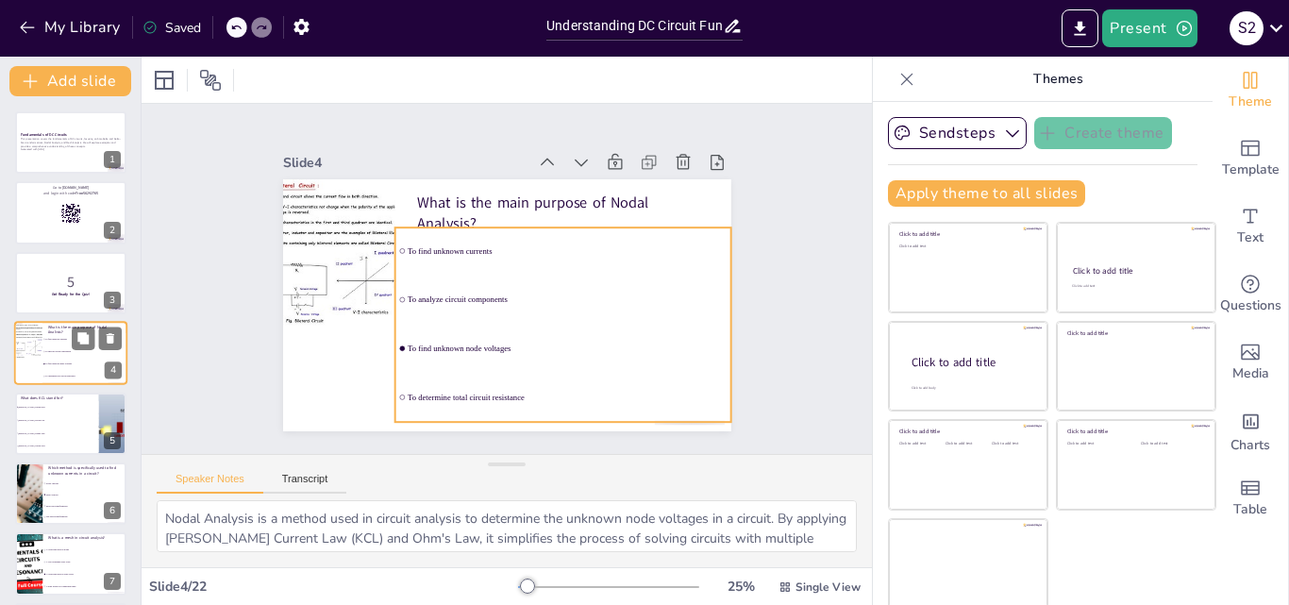
scroll to position [3, 0]
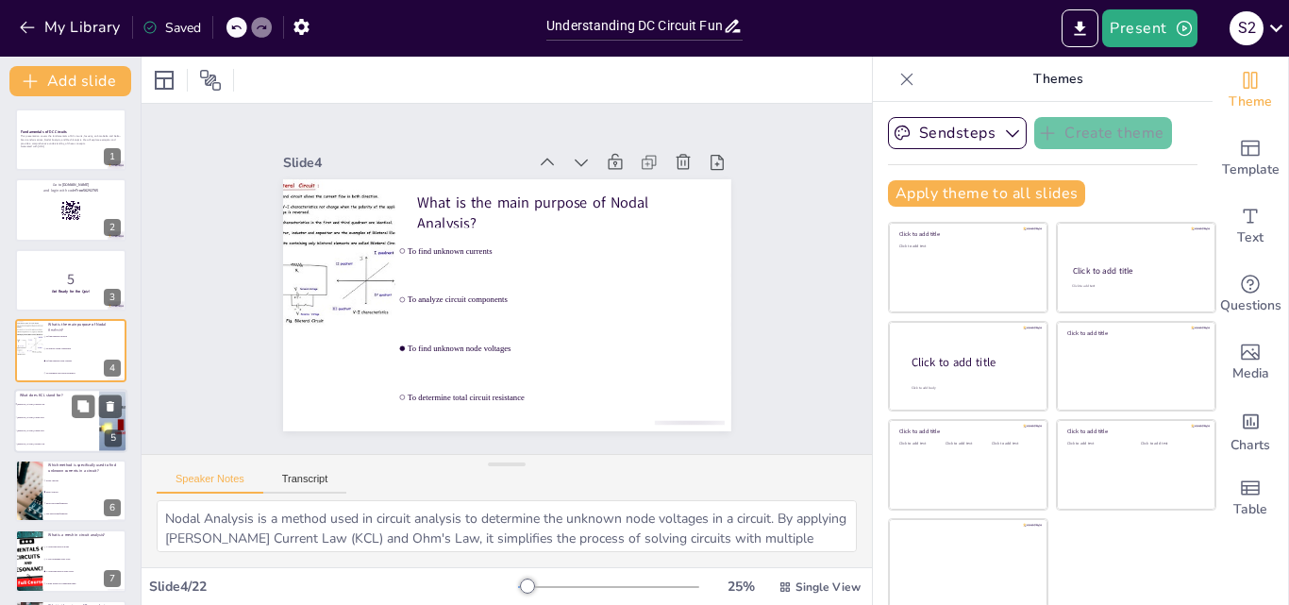
click at [40, 421] on li "[PERSON_NAME] Circuit Law" at bounding box center [56, 416] width 85 height 13
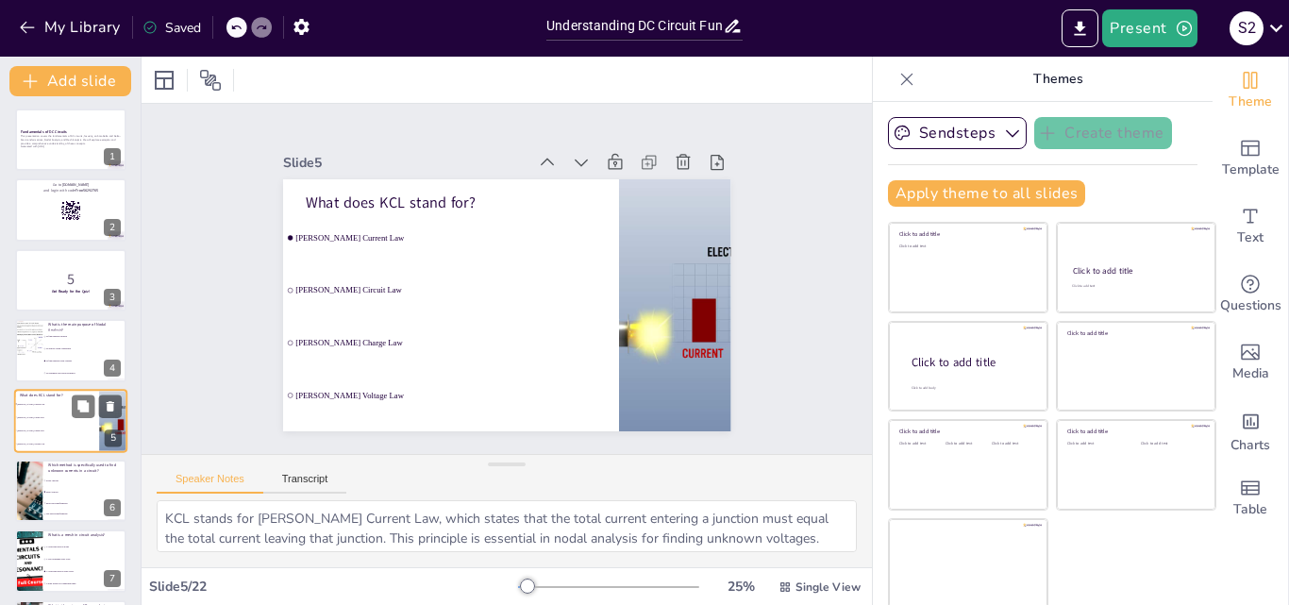
scroll to position [73, 0]
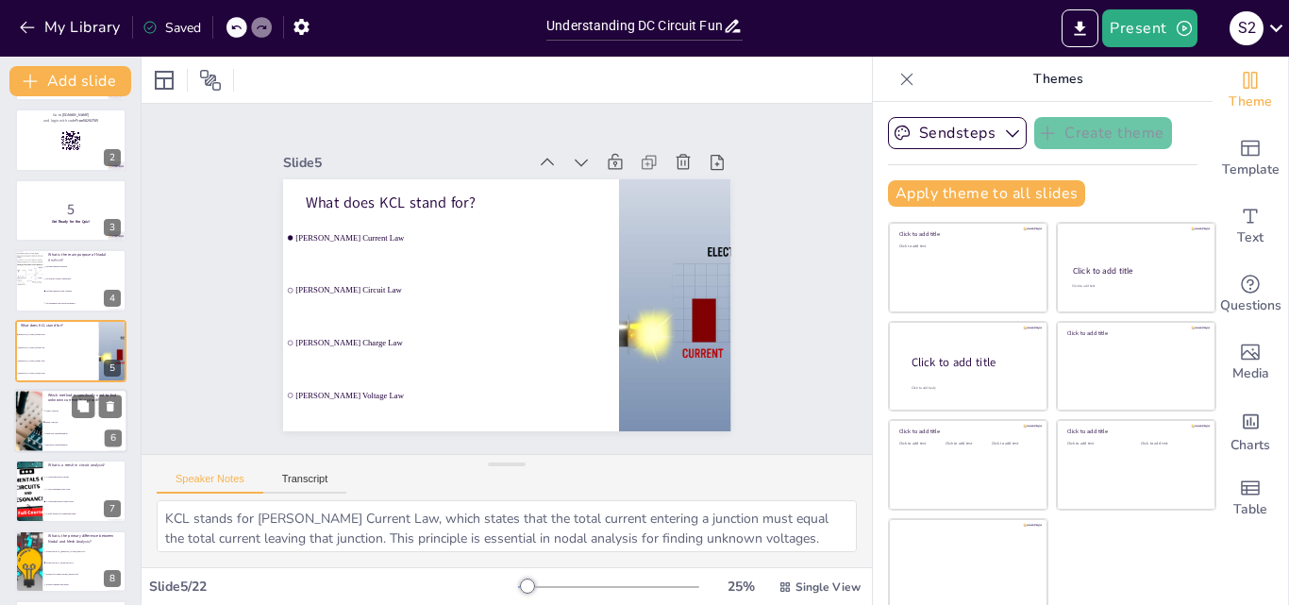
click at [54, 426] on li "Mesh Analysis" at bounding box center [84, 421] width 85 height 11
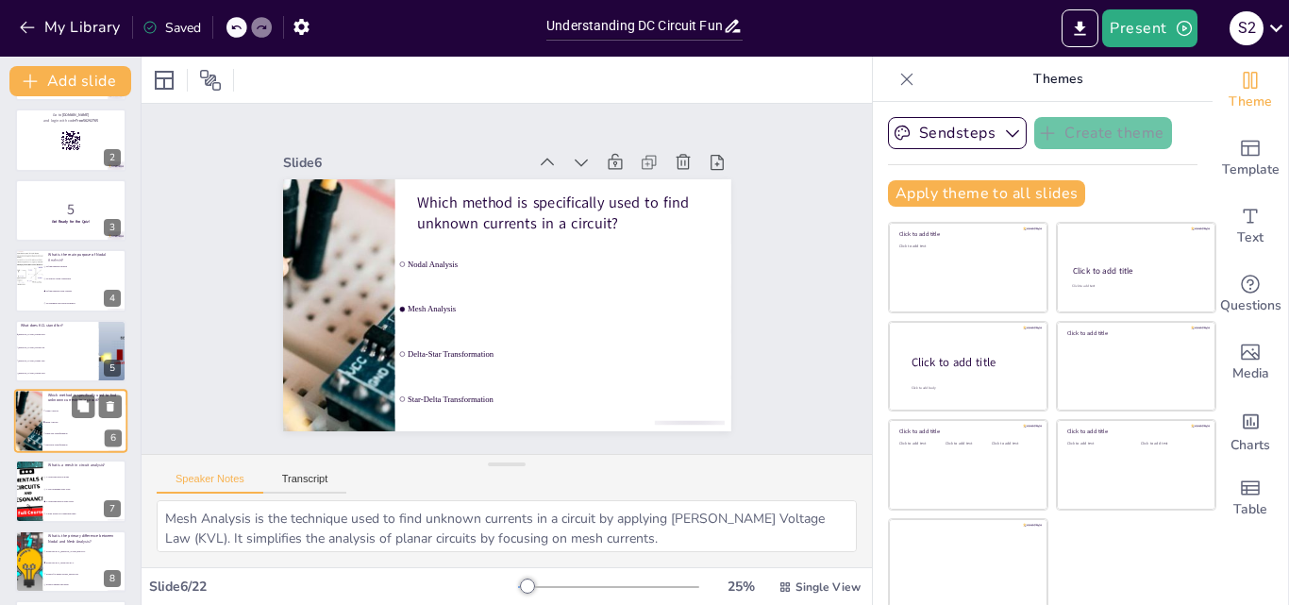
scroll to position [143, 0]
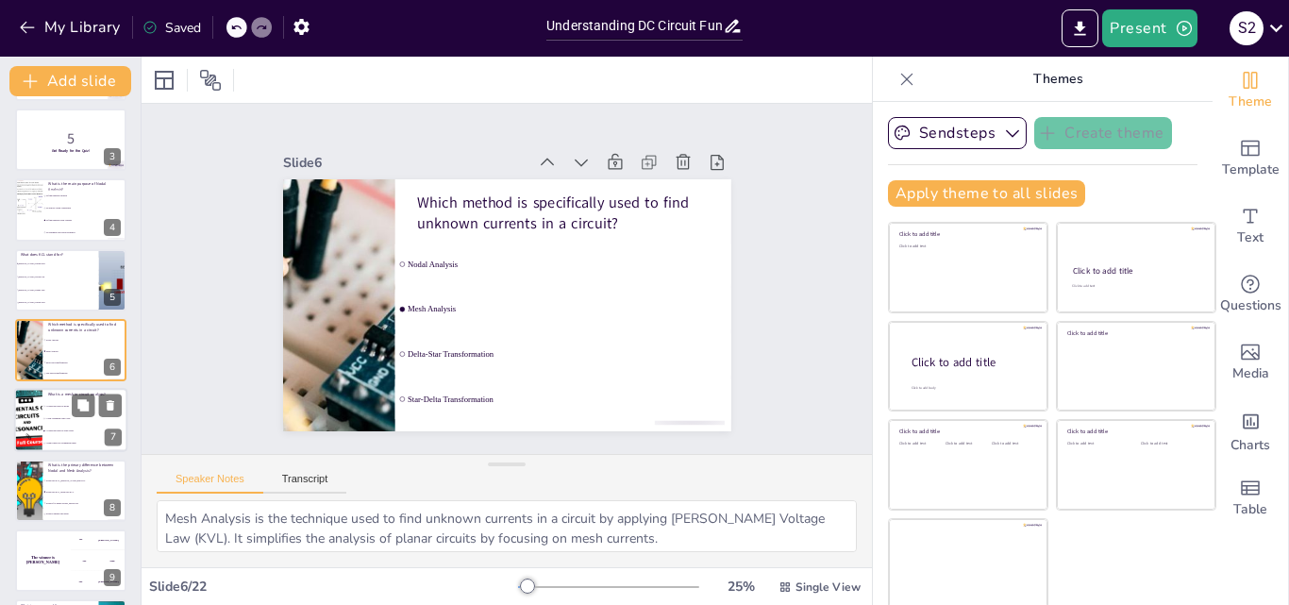
click at [42, 431] on li "A closed path with no other loops" at bounding box center [84, 432] width 85 height 12
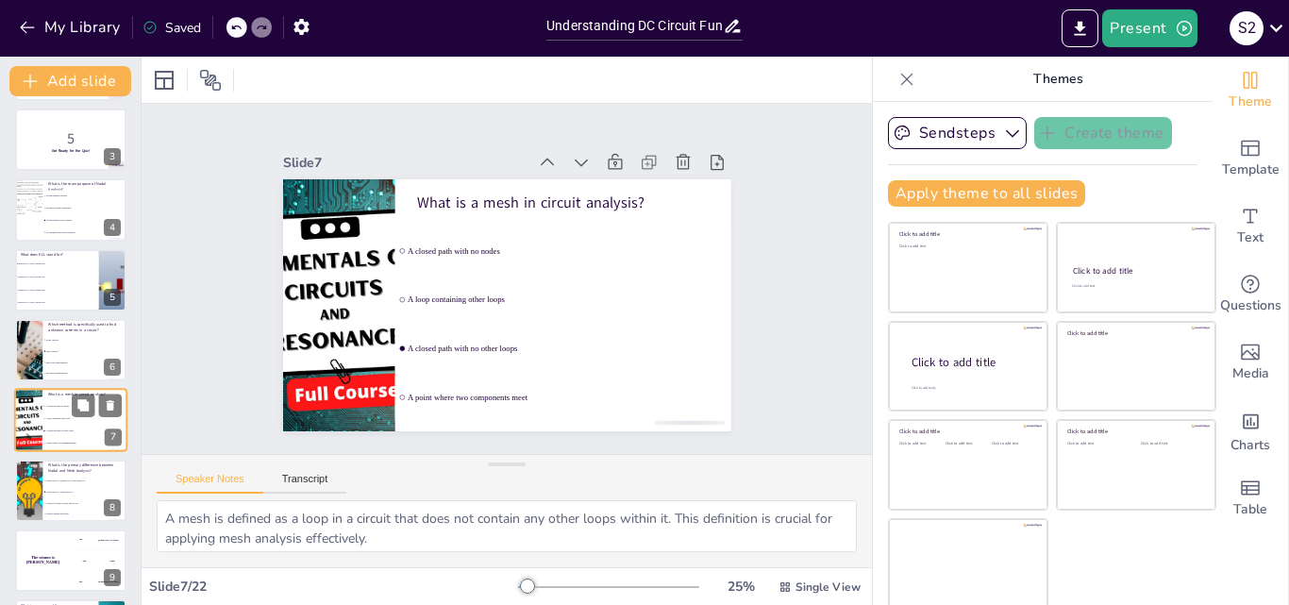
scroll to position [213, 0]
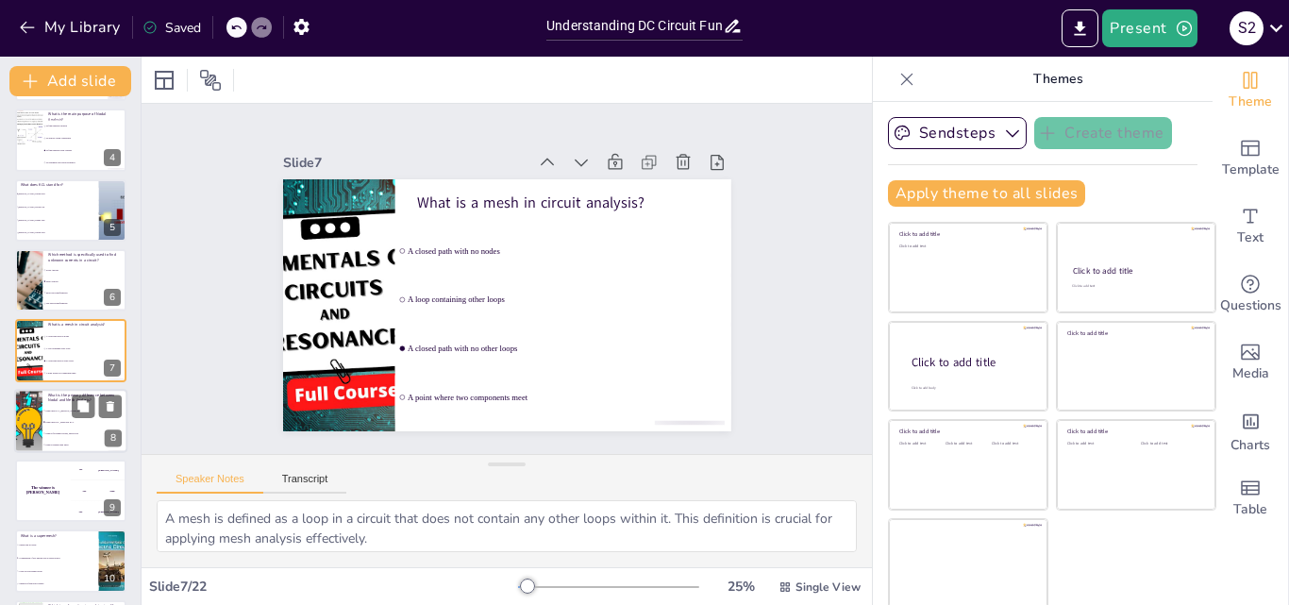
click at [70, 417] on li "Nodal uses KCL, Mesh uses KVL" at bounding box center [84, 421] width 85 height 11
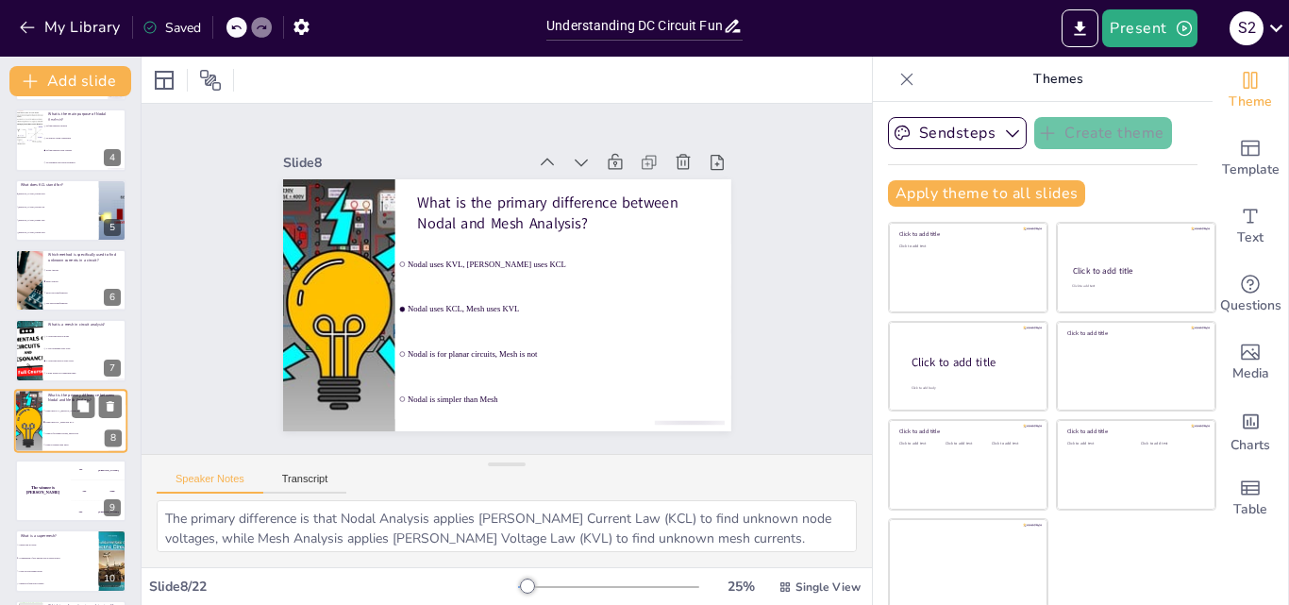
scroll to position [283, 0]
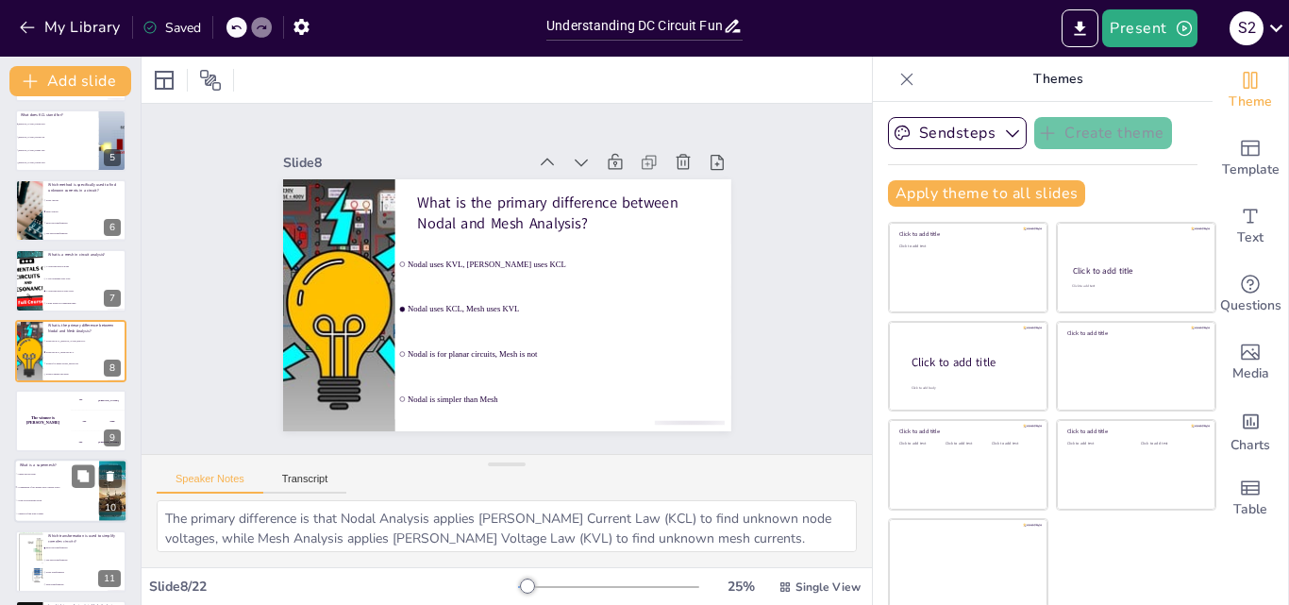
click at [70, 486] on span "A combination of two meshes with a current source" at bounding box center [57, 487] width 81 height 3
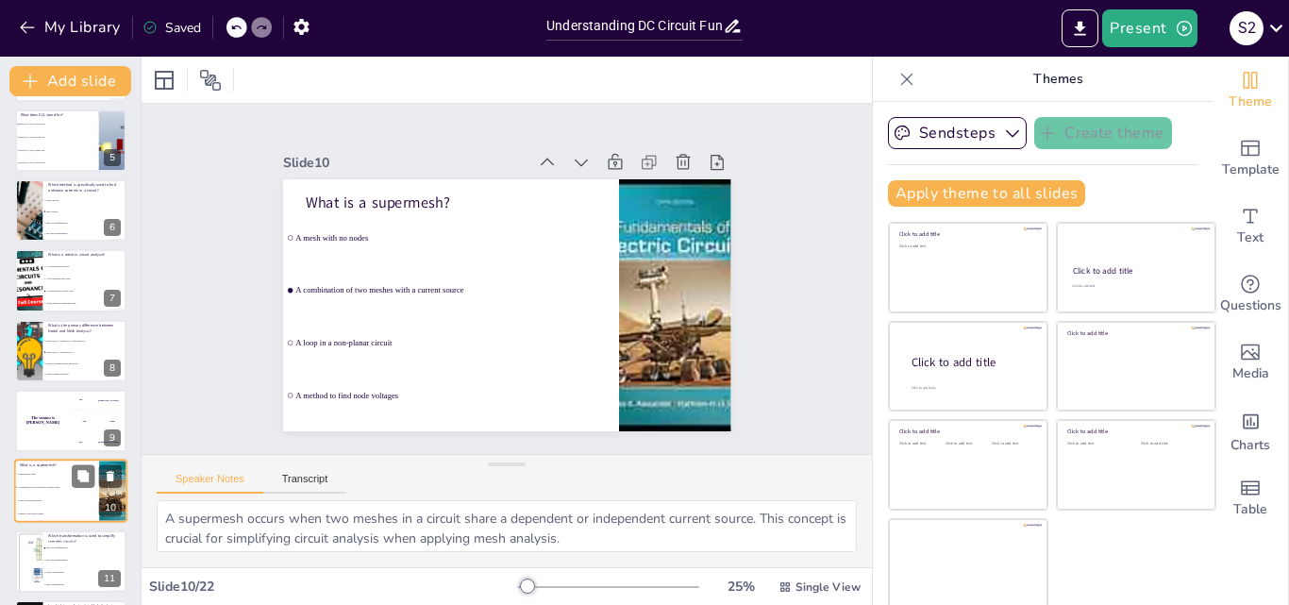
scroll to position [424, 0]
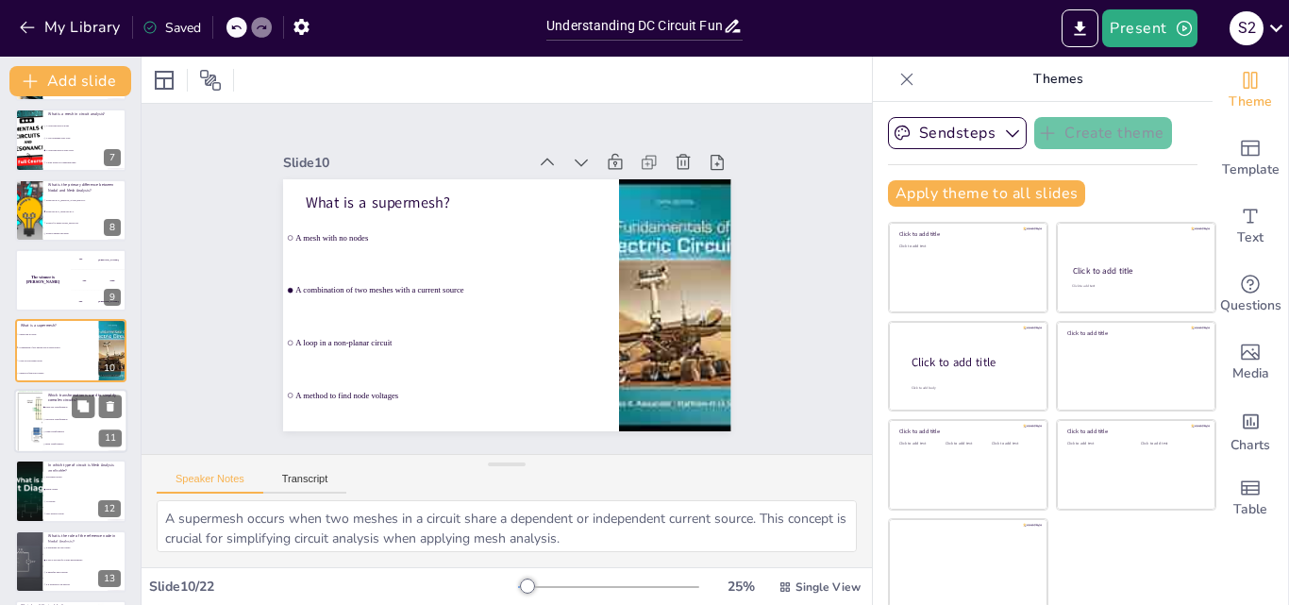
click at [31, 428] on div at bounding box center [28, 421] width 177 height 64
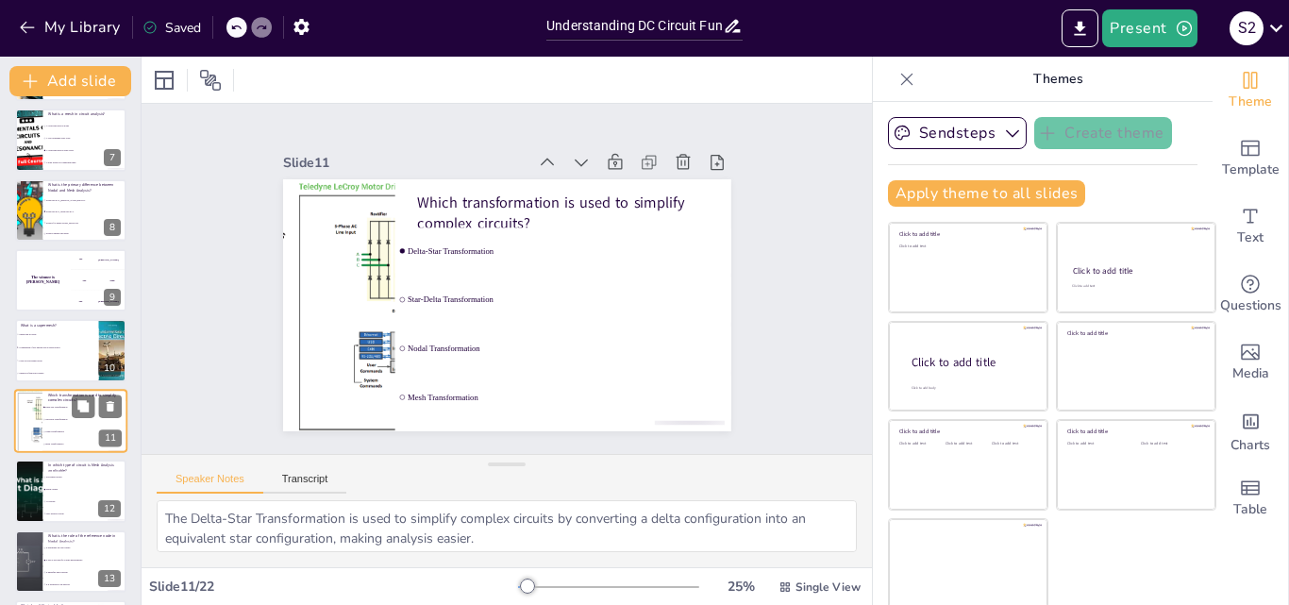
scroll to position [494, 0]
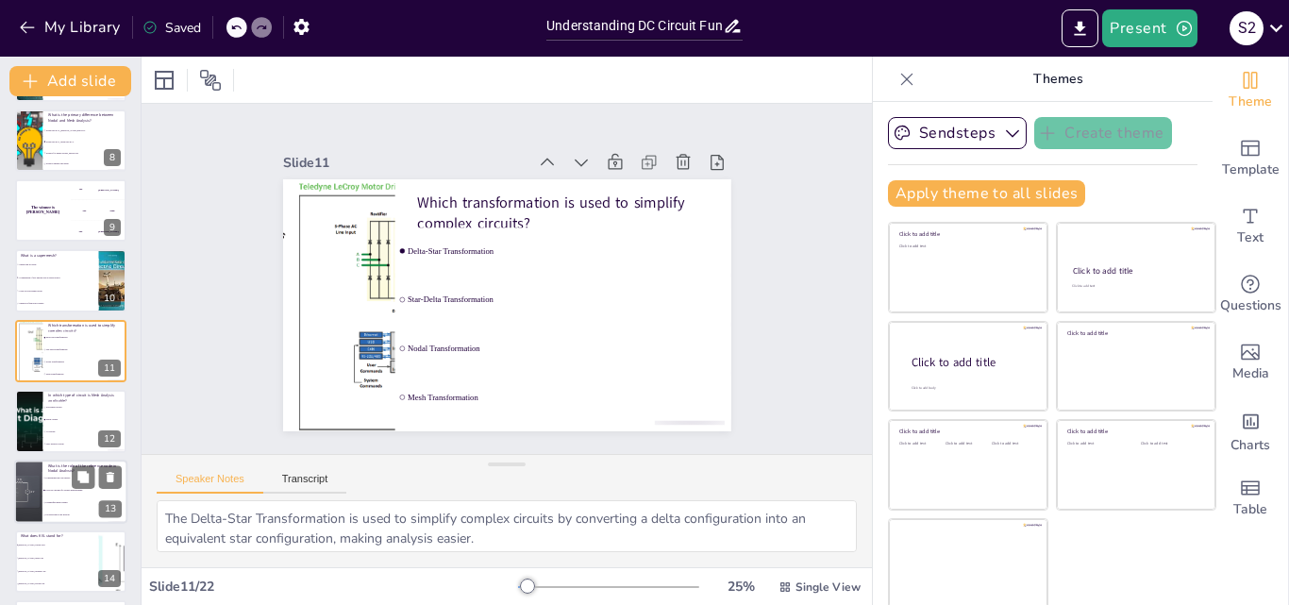
click at [33, 491] on div at bounding box center [28, 492] width 113 height 64
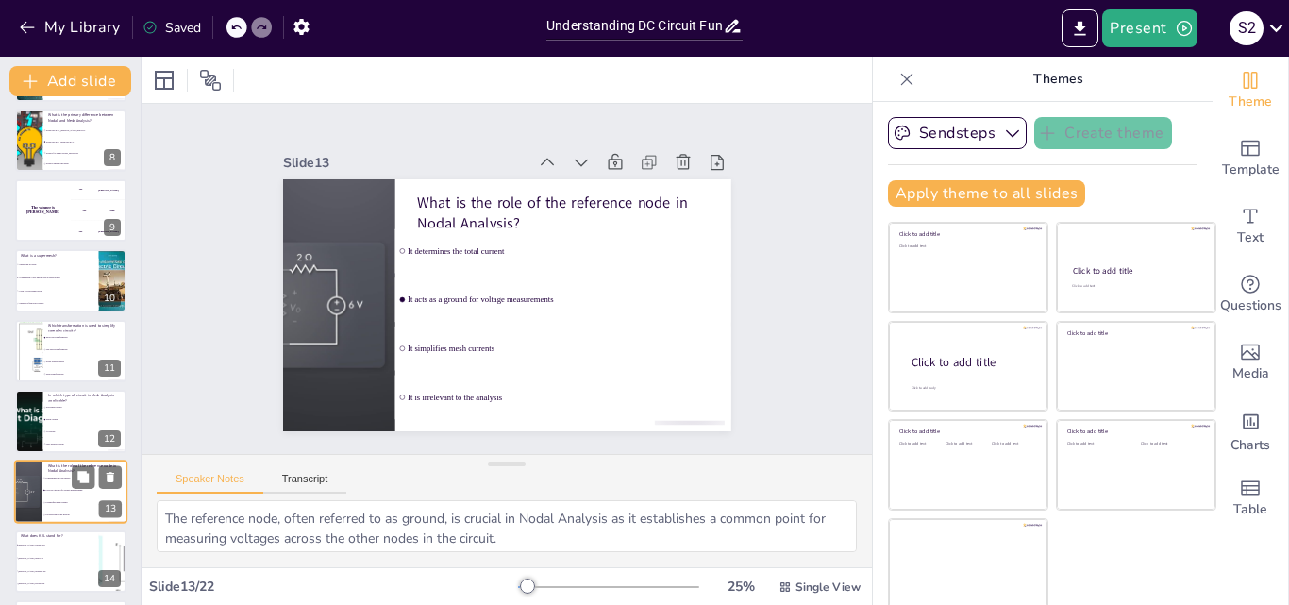
scroll to position [634, 0]
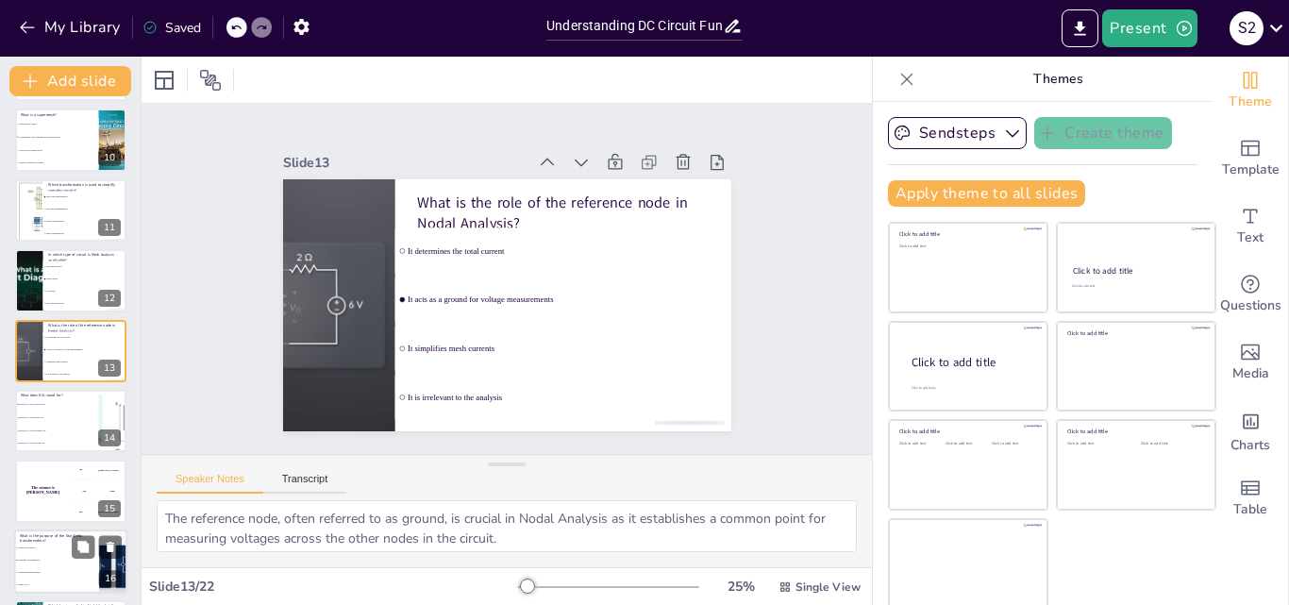
click at [47, 558] on li "To simplify circuit analysis" at bounding box center [56, 560] width 85 height 12
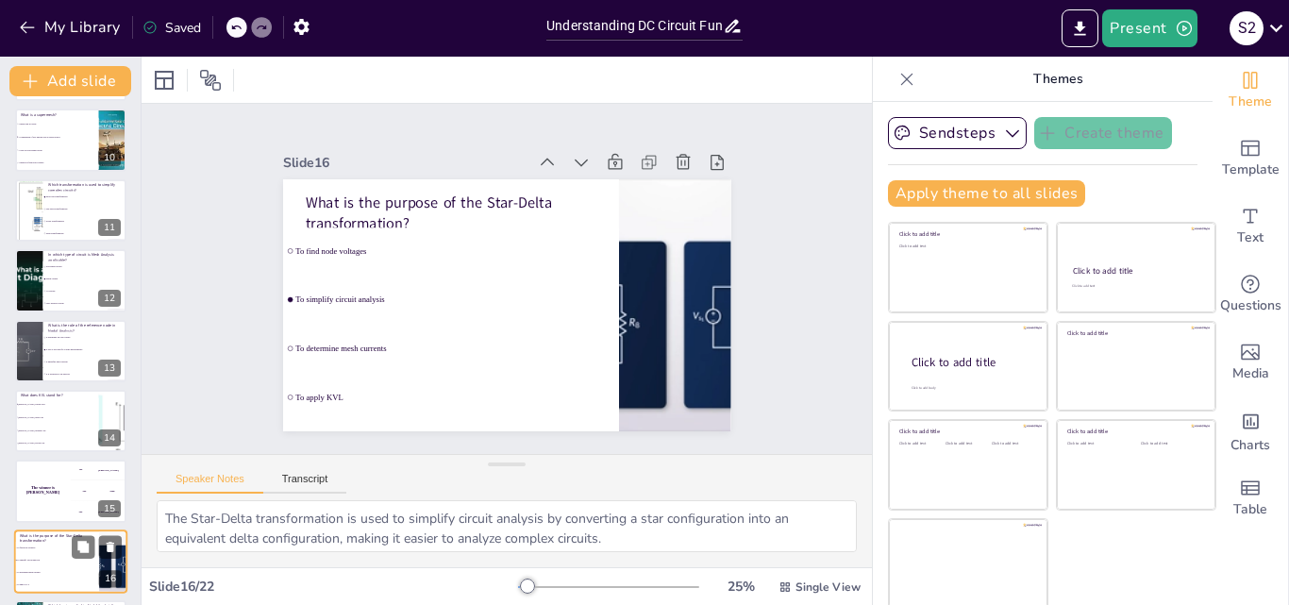
scroll to position [845, 0]
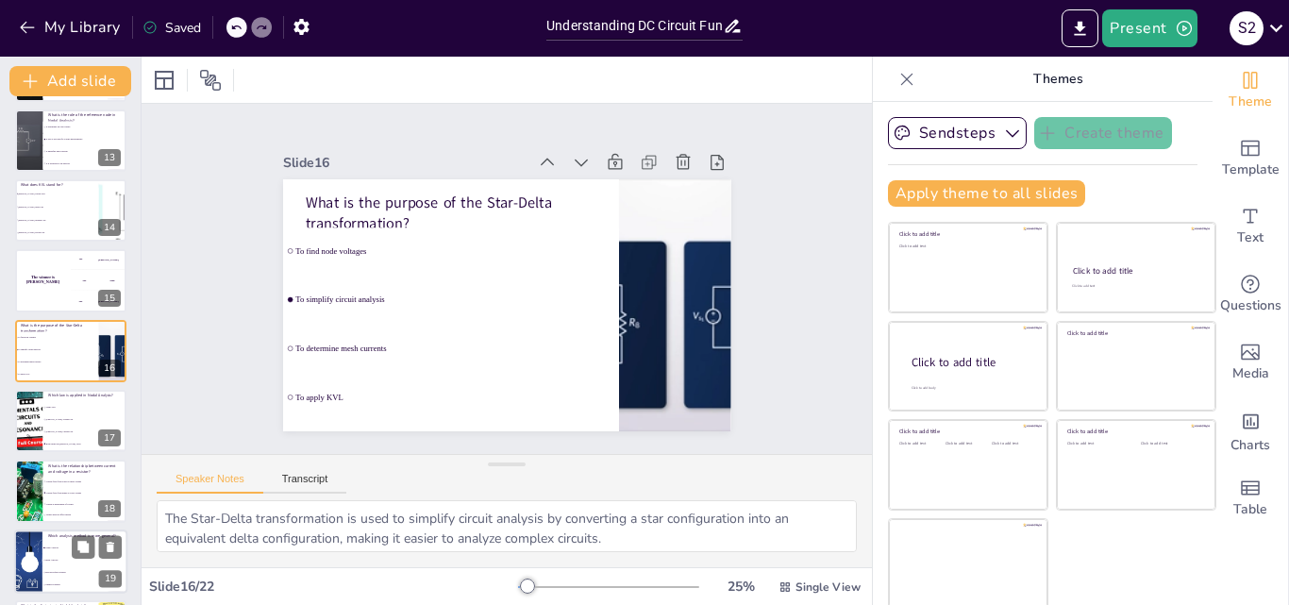
click at [39, 575] on div at bounding box center [28, 561] width 113 height 64
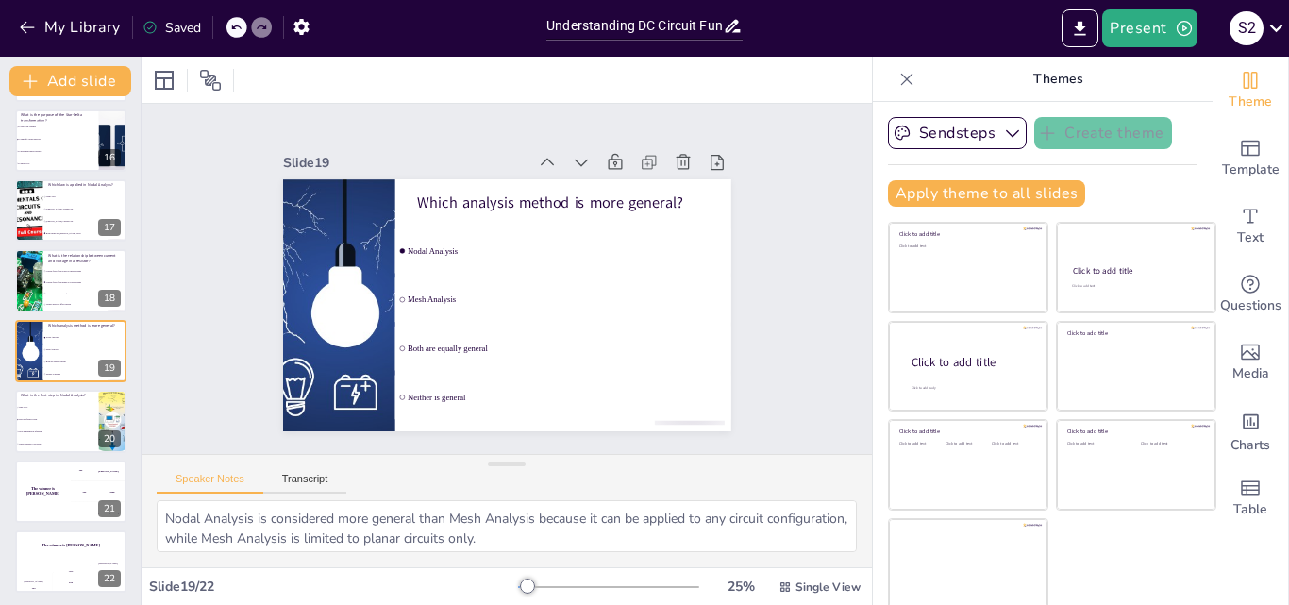
scroll to position [4, 0]
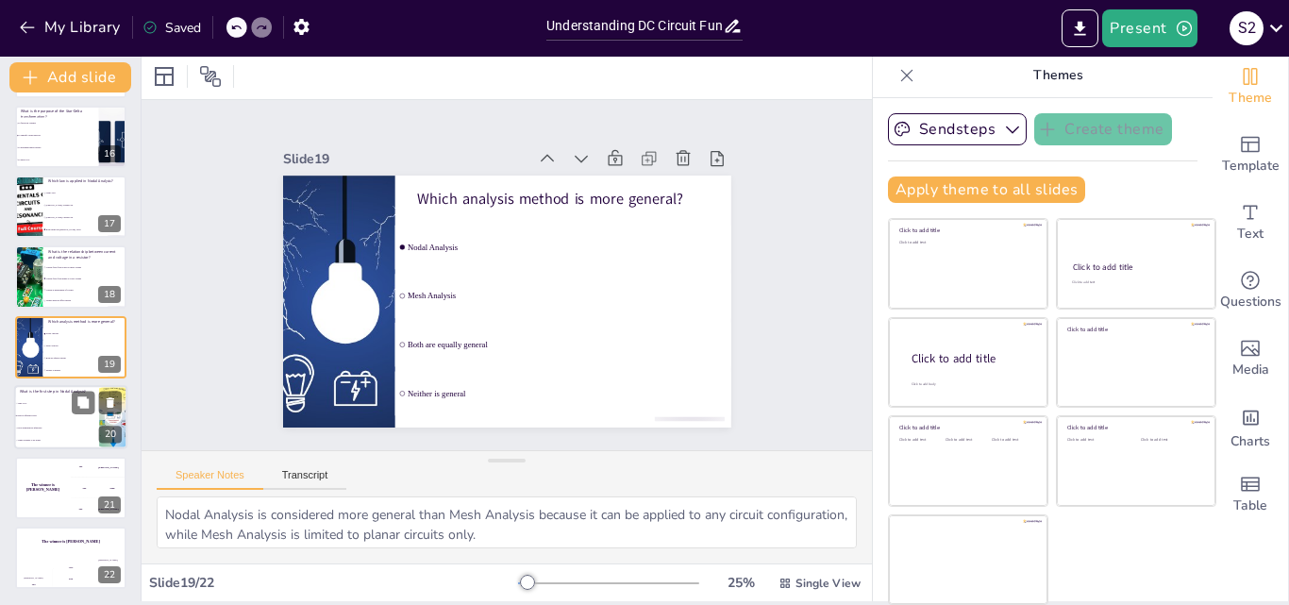
click at [82, 419] on li "Select a reference node" at bounding box center [56, 416] width 85 height 12
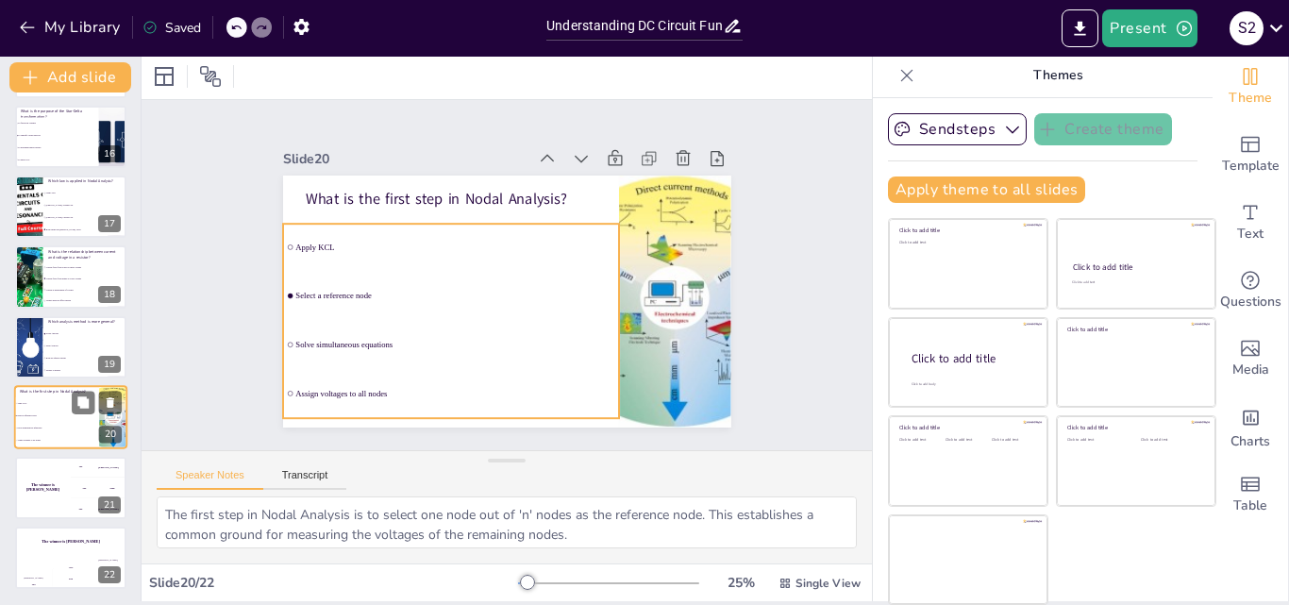
scroll to position [1058, 0]
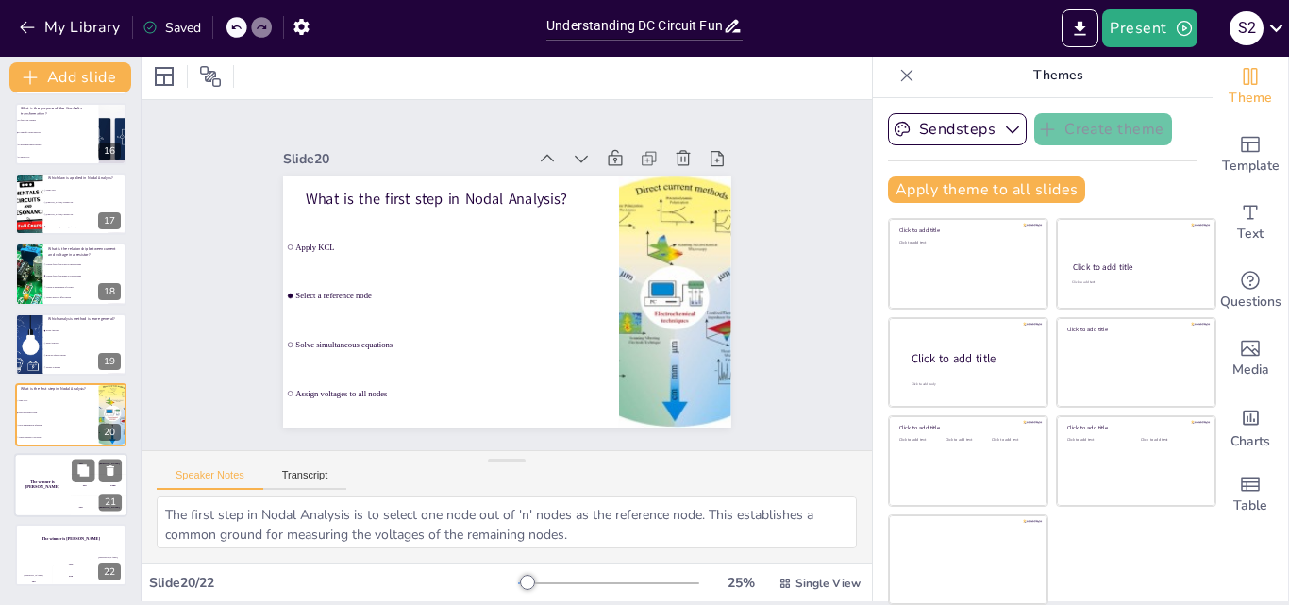
click at [49, 485] on h4 "The winner is [PERSON_NAME]" at bounding box center [42, 483] width 57 height 9
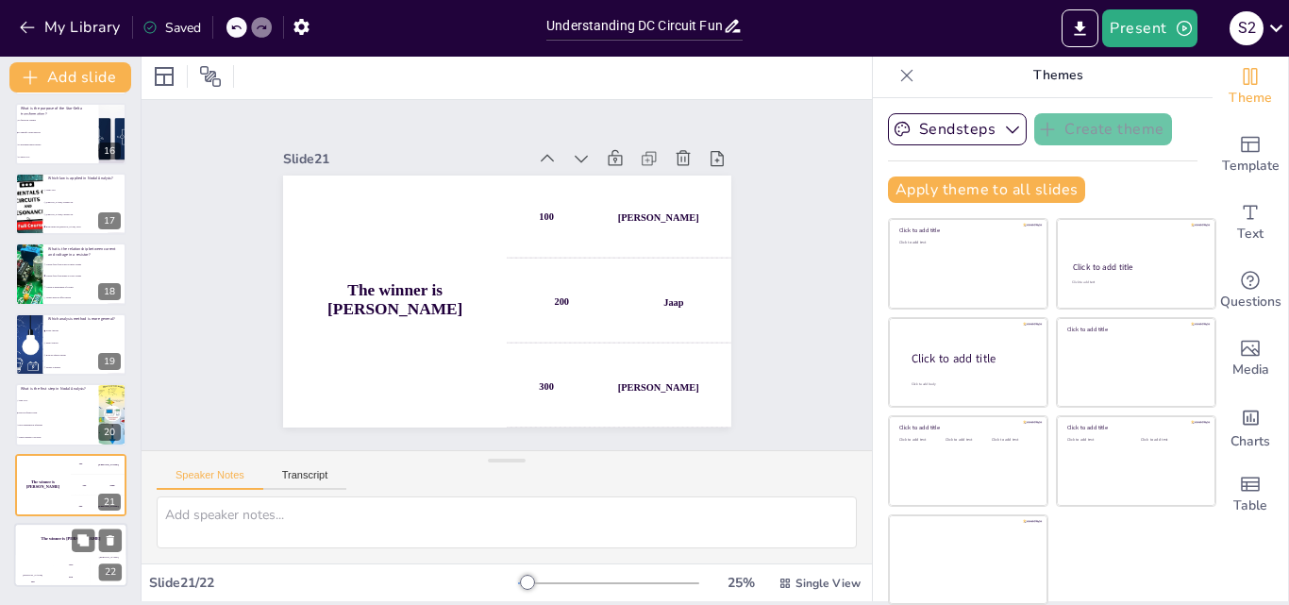
click at [54, 561] on div "Jaap 200" at bounding box center [71, 571] width 38 height 32
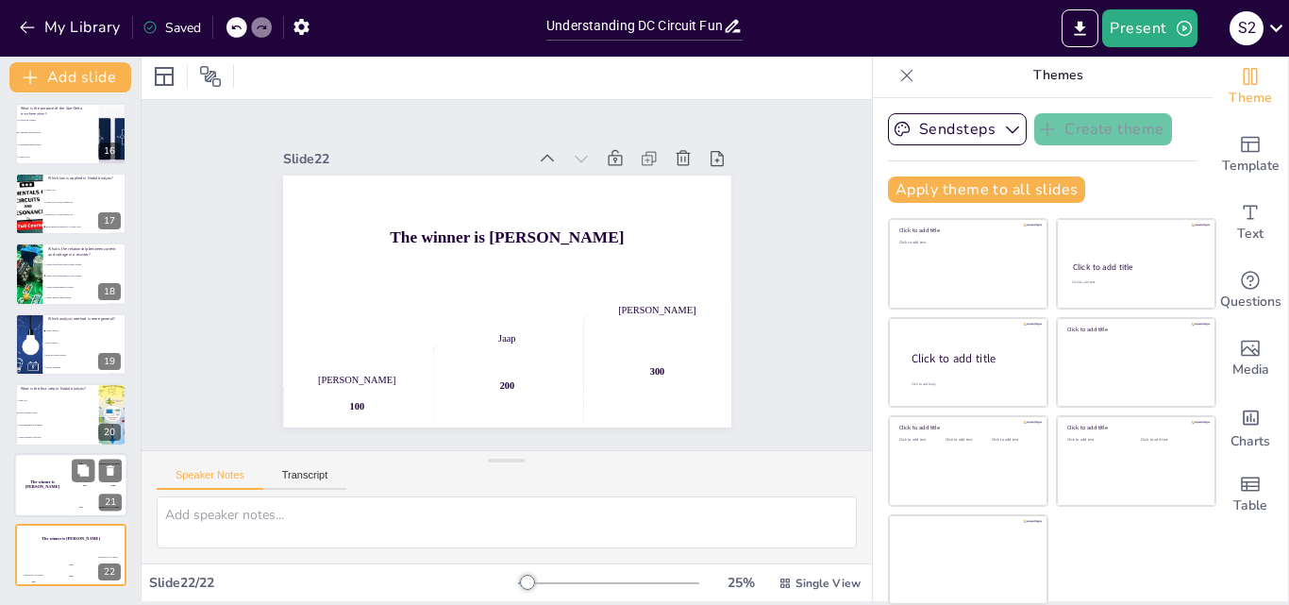
click at [45, 479] on div "The winner is [PERSON_NAME]" at bounding box center [42, 485] width 57 height 64
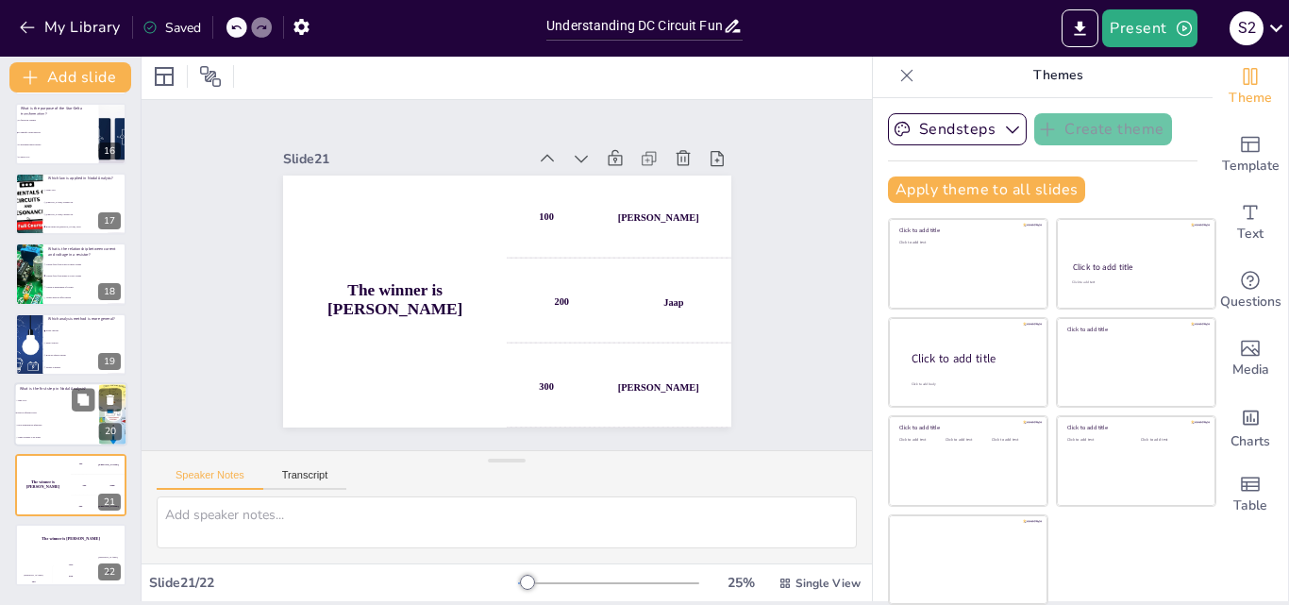
click at [42, 416] on li "Select a reference node" at bounding box center [56, 414] width 85 height 12
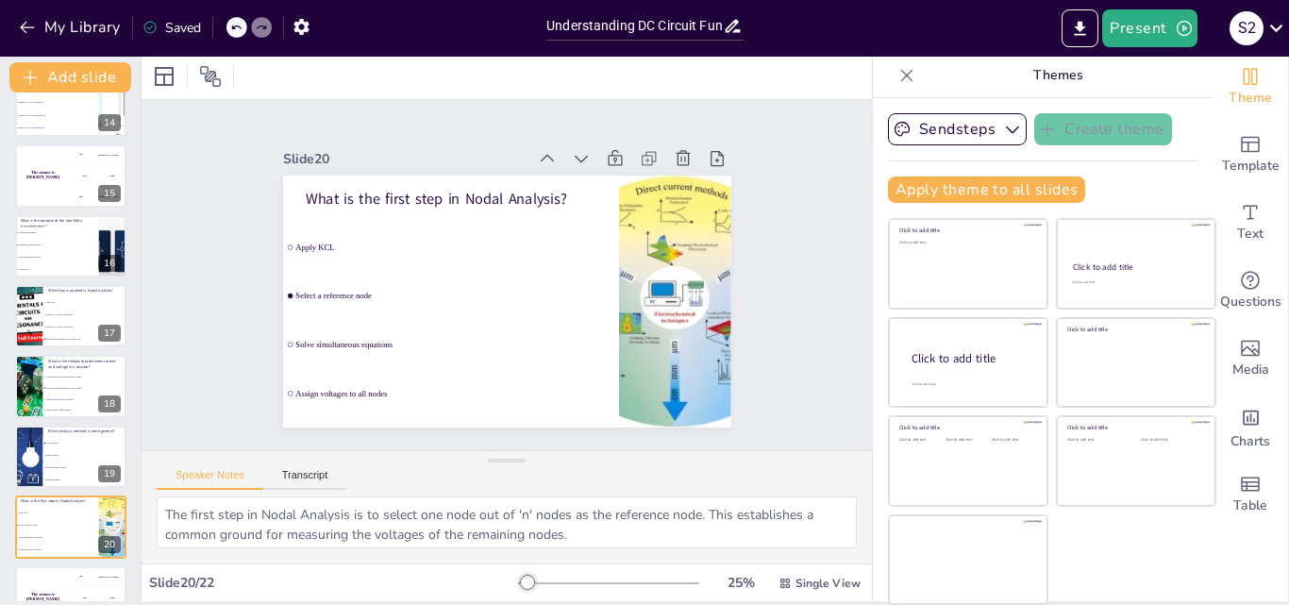
scroll to position [945, 0]
click at [183, 29] on div "Saved" at bounding box center [171, 28] width 59 height 18
click at [1076, 28] on icon "Export to PowerPoint" at bounding box center [1080, 29] width 20 height 20
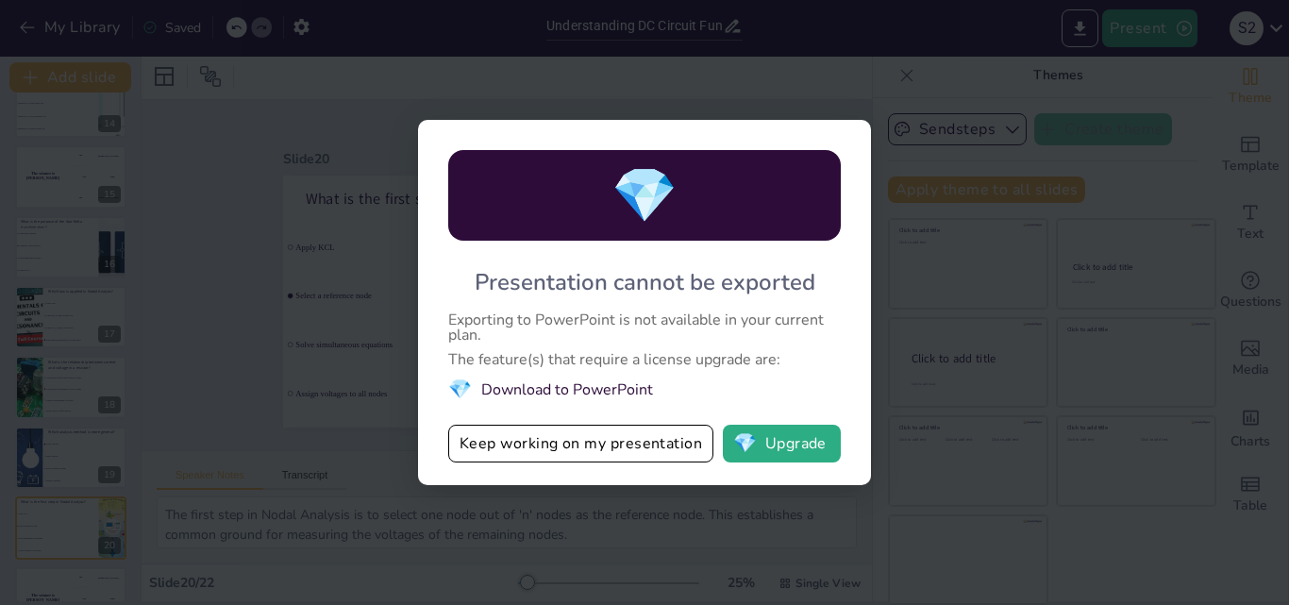
click at [580, 391] on li "💎 Download to PowerPoint" at bounding box center [644, 389] width 393 height 25
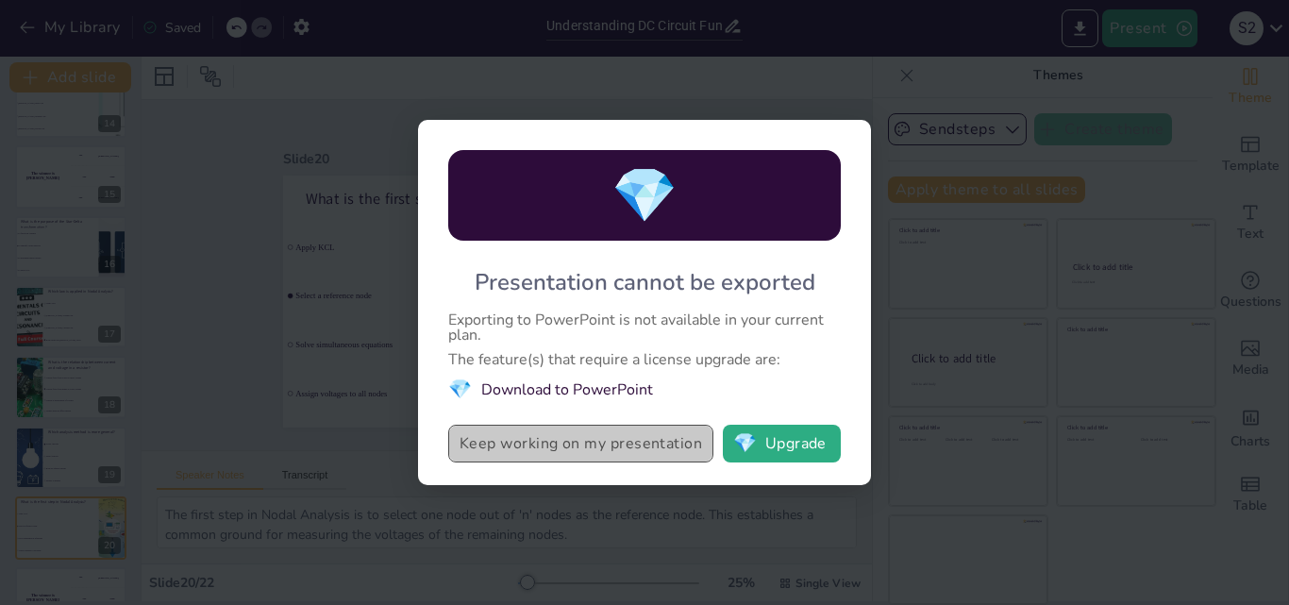
click at [550, 450] on button "Keep working on my presentation" at bounding box center [580, 444] width 265 height 38
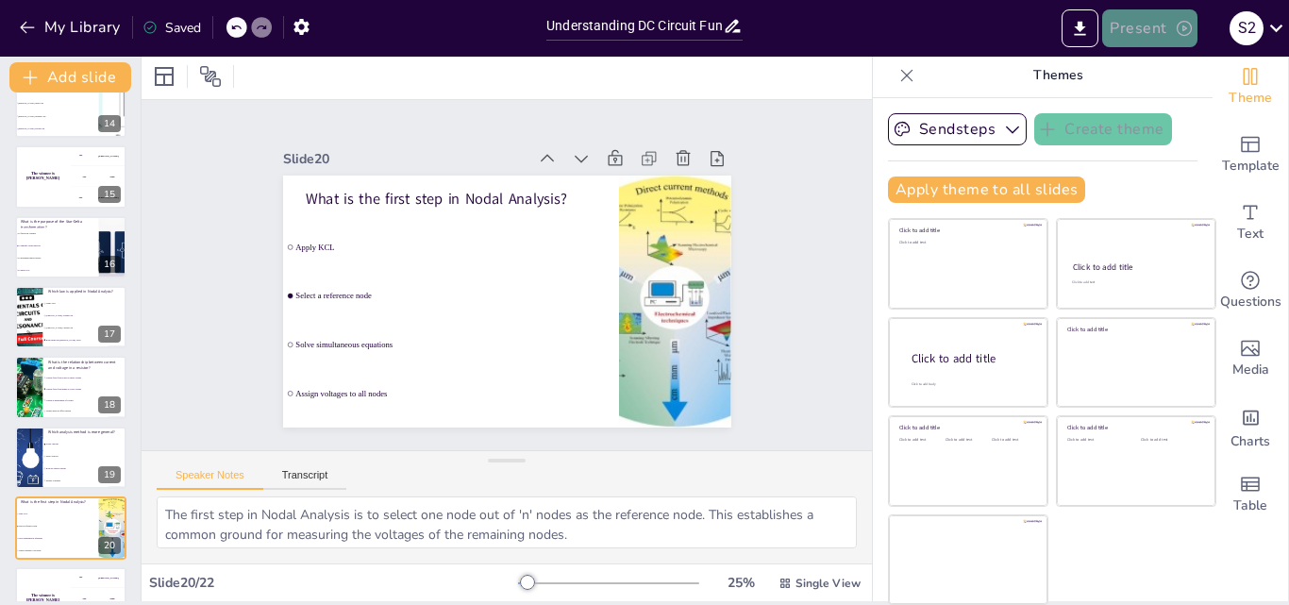
click at [1163, 36] on button "Present" at bounding box center [1149, 28] width 94 height 38
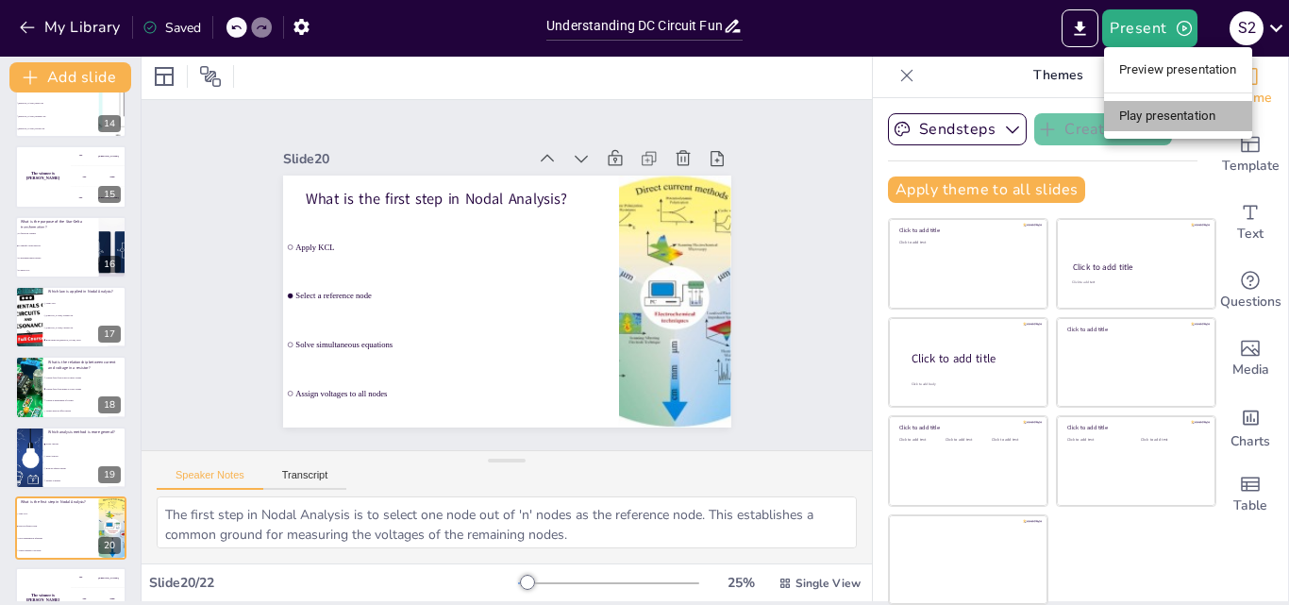
click at [1169, 121] on li "Play presentation" at bounding box center [1178, 116] width 148 height 30
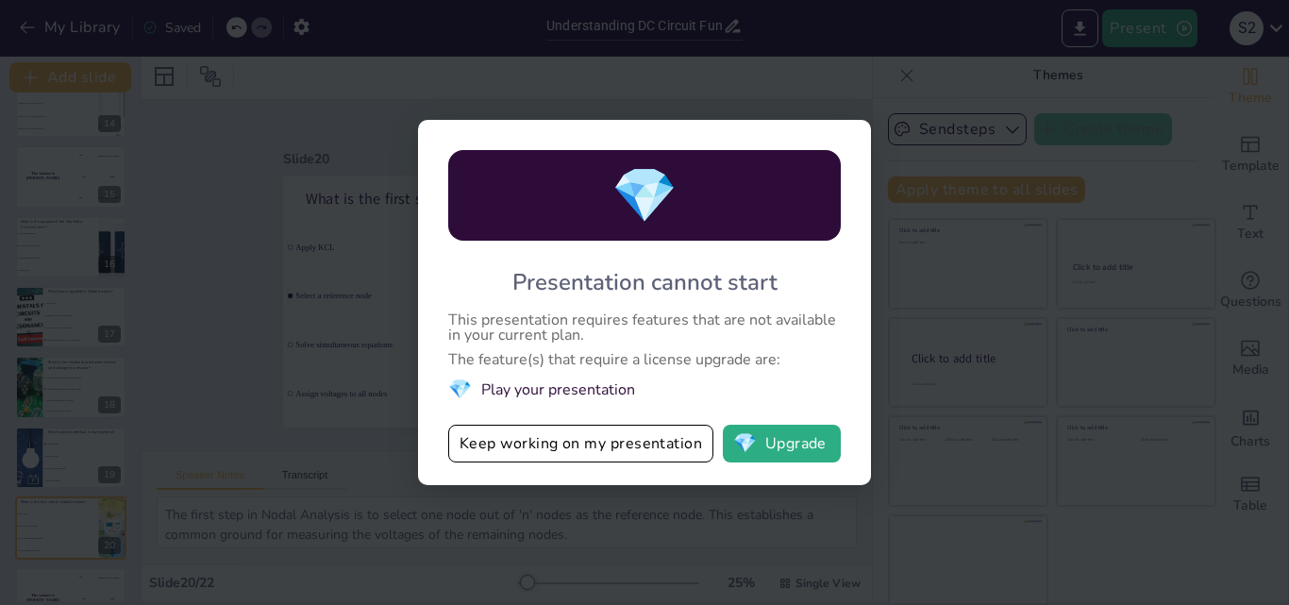
click at [515, 392] on li "💎 Play your presentation" at bounding box center [644, 389] width 393 height 25
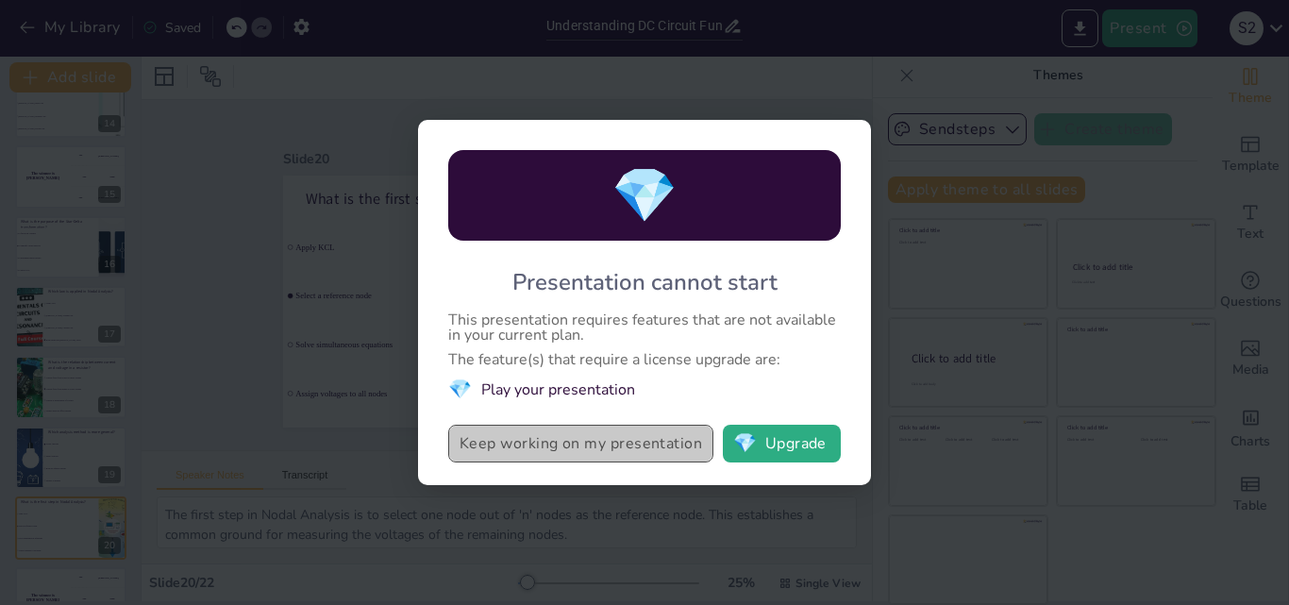
click at [625, 444] on button "Keep working on my presentation" at bounding box center [580, 444] width 265 height 38
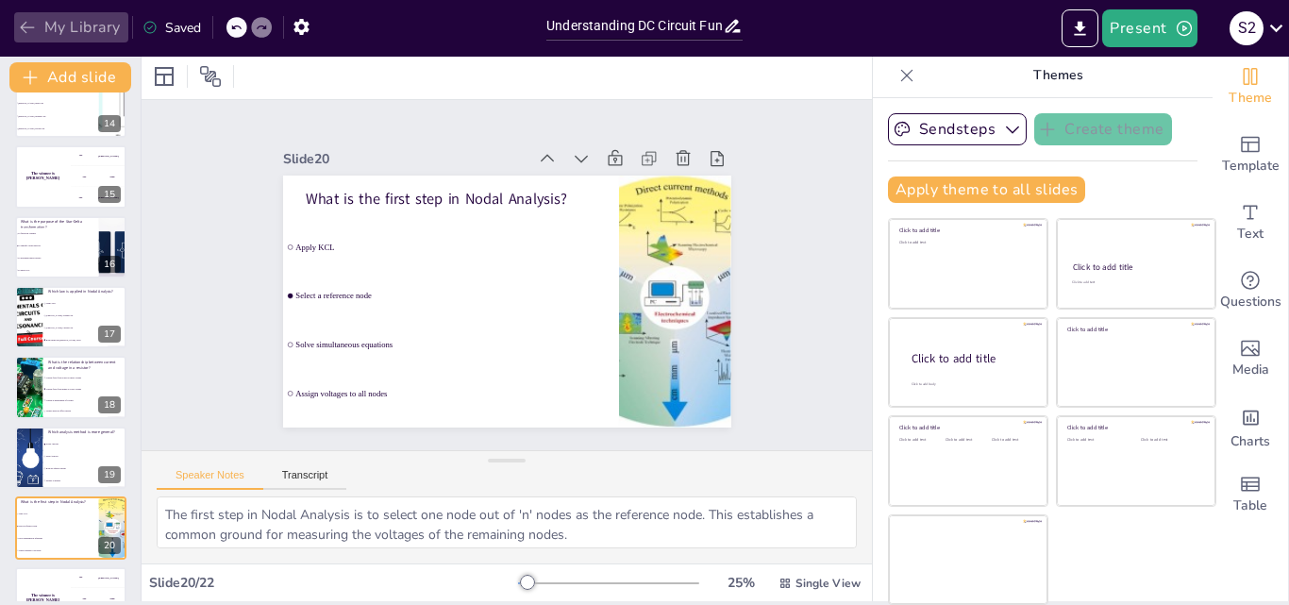
click at [42, 31] on button "My Library" at bounding box center [71, 27] width 114 height 30
